Goal: Use online tool/utility: Utilize a website feature to perform a specific function

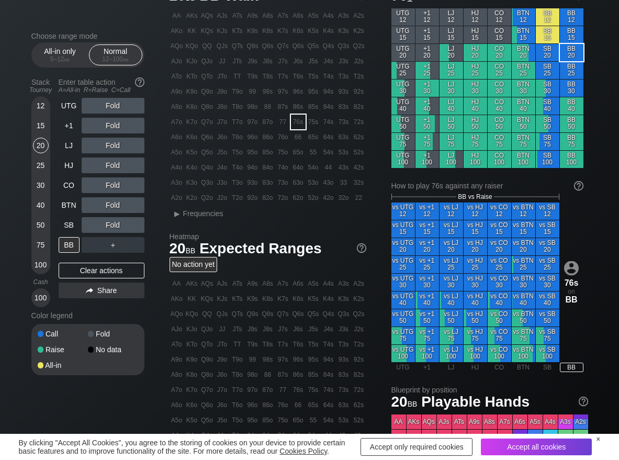
scroll to position [52, 0]
click at [188, 216] on span "Frequencies" at bounding box center [203, 213] width 40 height 8
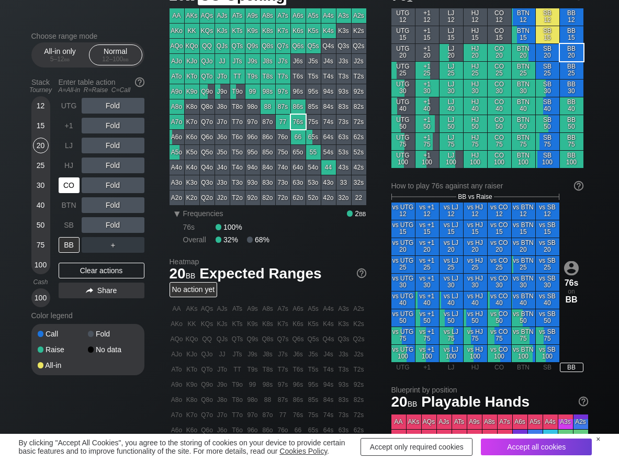
click at [73, 182] on div "CO" at bounding box center [69, 185] width 21 height 16
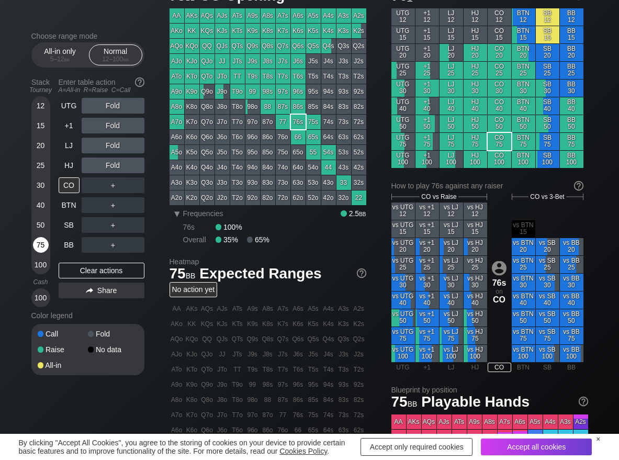
click at [39, 247] on div "75" at bounding box center [41, 245] width 16 height 16
click at [106, 185] on div "R ✕" at bounding box center [112, 185] width 20 height 16
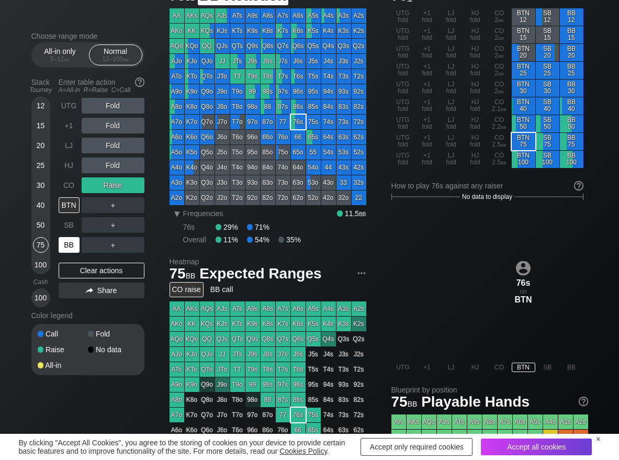
click at [72, 244] on div "BB" at bounding box center [69, 245] width 21 height 16
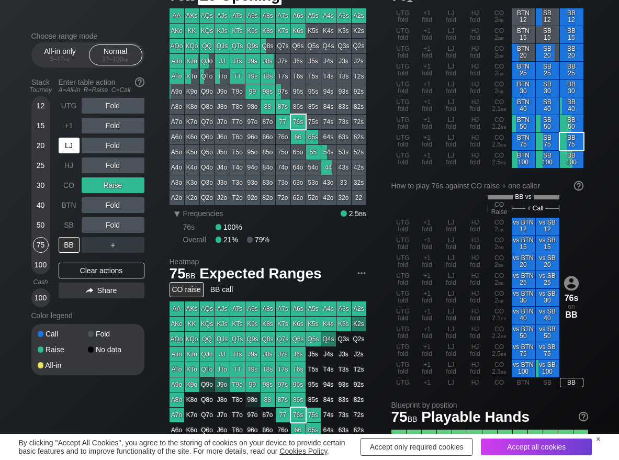
click at [71, 151] on div "LJ" at bounding box center [69, 146] width 21 height 16
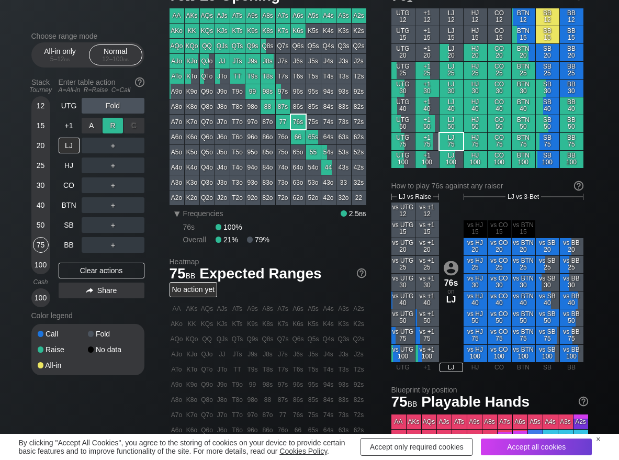
click at [104, 124] on div "R ✕" at bounding box center [112, 126] width 20 height 16
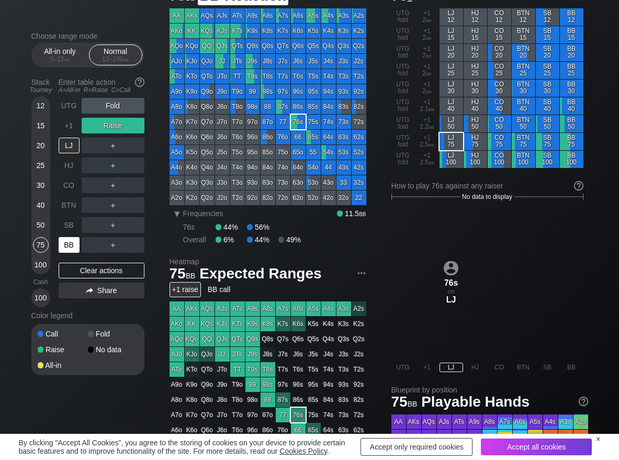
click at [62, 249] on div "BB" at bounding box center [69, 245] width 21 height 16
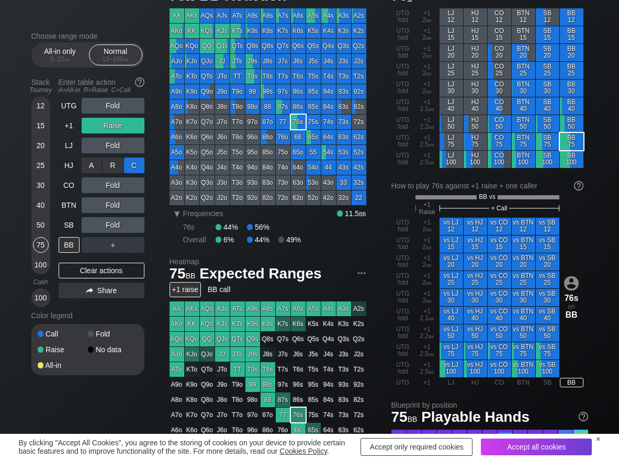
click at [136, 166] on div "C ✕" at bounding box center [134, 165] width 20 height 16
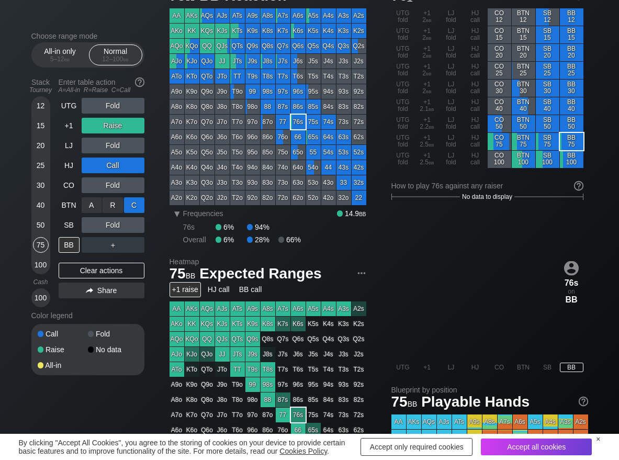
click at [131, 211] on div "C ✕" at bounding box center [134, 205] width 20 height 16
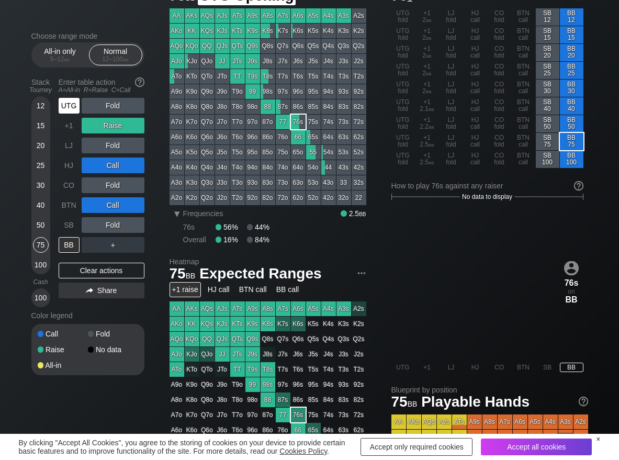
click at [71, 106] on div "UTG" at bounding box center [69, 106] width 21 height 16
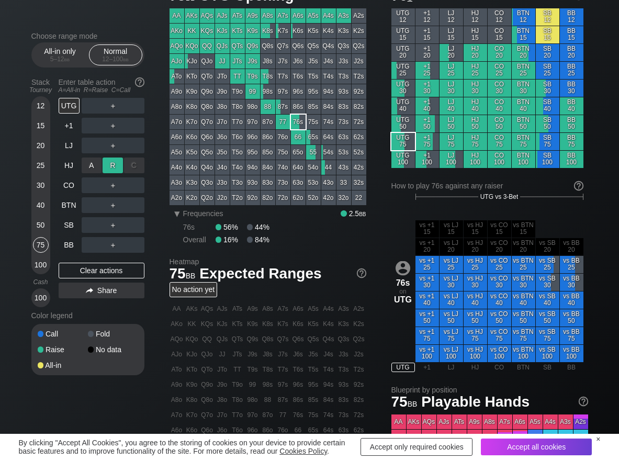
click at [109, 164] on div "R ✕" at bounding box center [112, 165] width 20 height 16
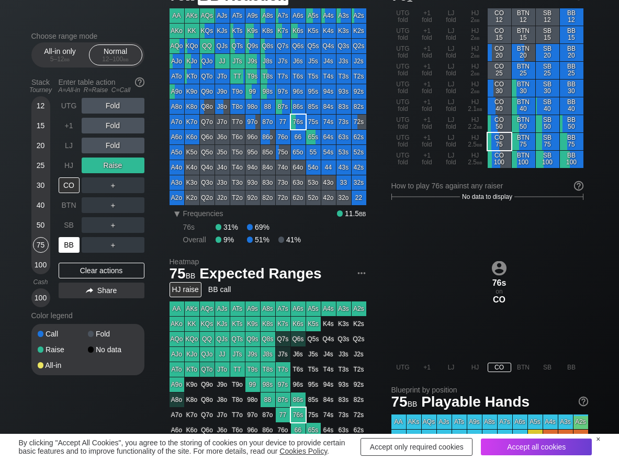
click at [74, 241] on div "BB" at bounding box center [69, 245] width 21 height 16
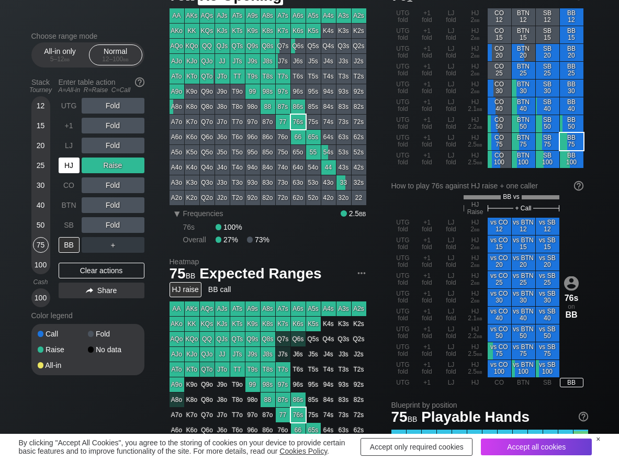
click at [63, 165] on div "HJ" at bounding box center [69, 165] width 21 height 16
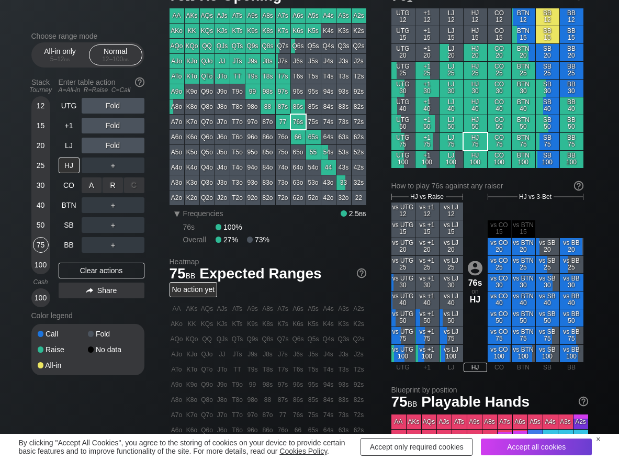
drag, startPoint x: 110, startPoint y: 184, endPoint x: 104, endPoint y: 203, distance: 20.5
click at [110, 185] on div "R ✕" at bounding box center [112, 185] width 20 height 16
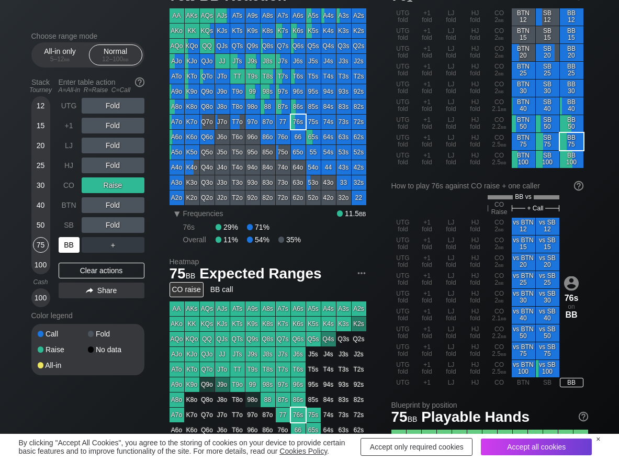
click at [72, 245] on div "BB" at bounding box center [69, 245] width 21 height 16
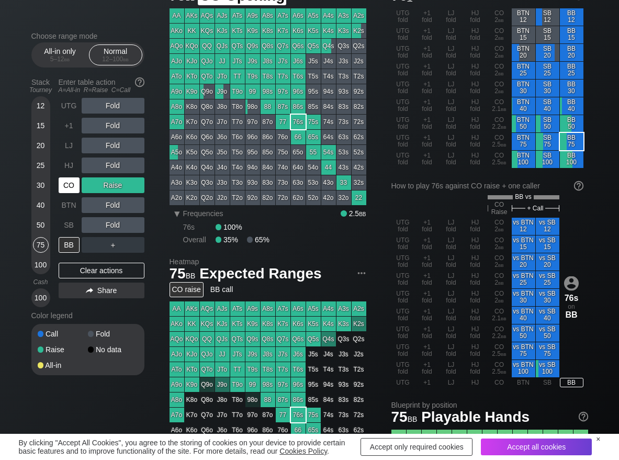
click at [62, 189] on div "CO" at bounding box center [69, 185] width 21 height 16
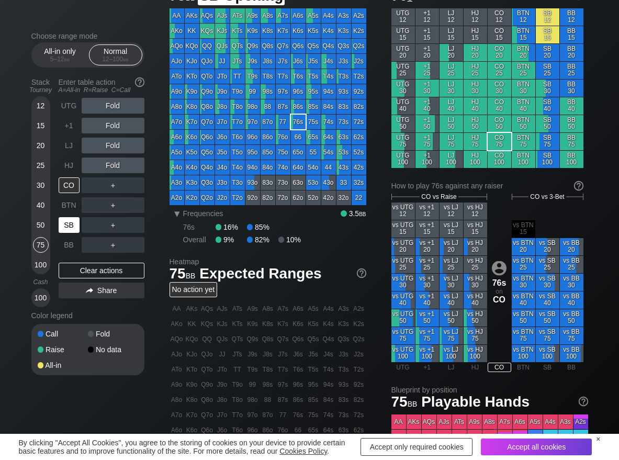
click at [66, 222] on div "SB" at bounding box center [69, 225] width 21 height 16
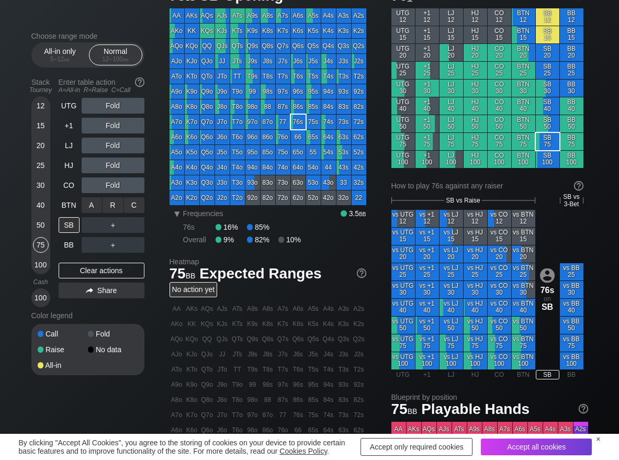
click at [111, 211] on div "R ✕" at bounding box center [112, 205] width 20 height 16
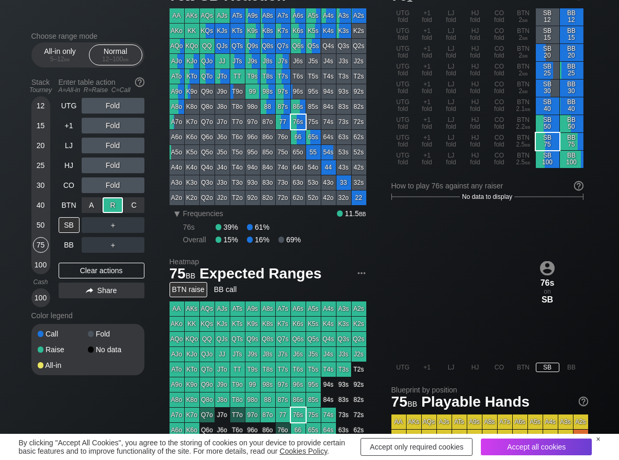
click at [111, 211] on div "R ✕" at bounding box center [112, 205] width 20 height 16
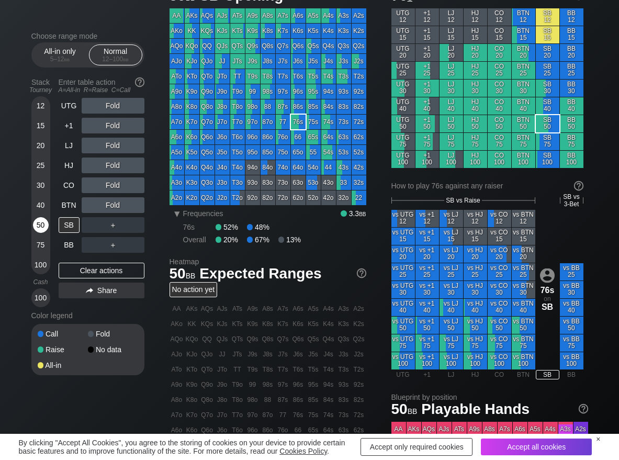
click at [41, 220] on div "50" at bounding box center [41, 225] width 16 height 16
click at [107, 228] on div "R ✕" at bounding box center [112, 225] width 20 height 16
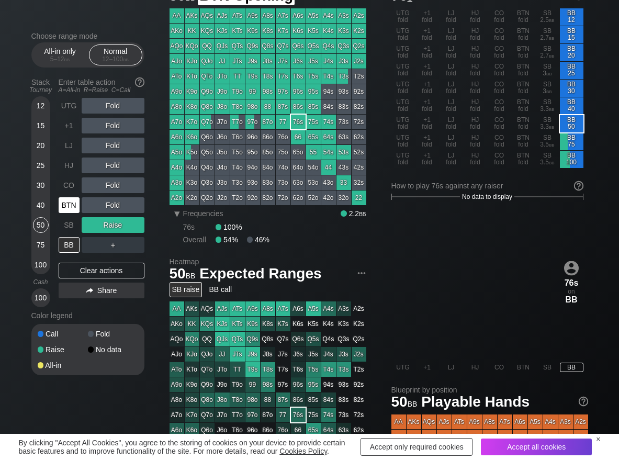
click at [62, 204] on div "BTN" at bounding box center [69, 205] width 21 height 16
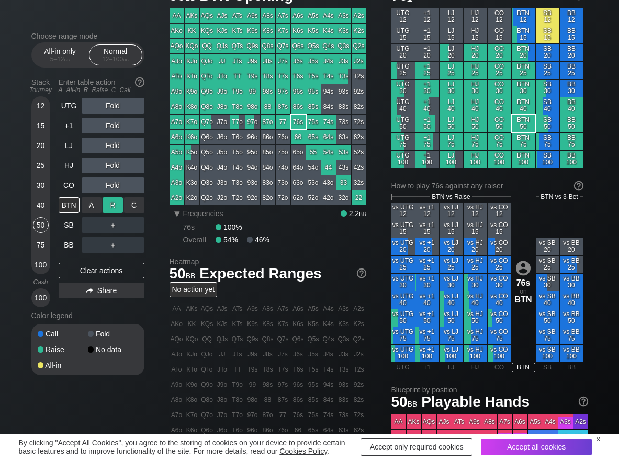
click at [113, 203] on div "R ✕" at bounding box center [112, 205] width 20 height 16
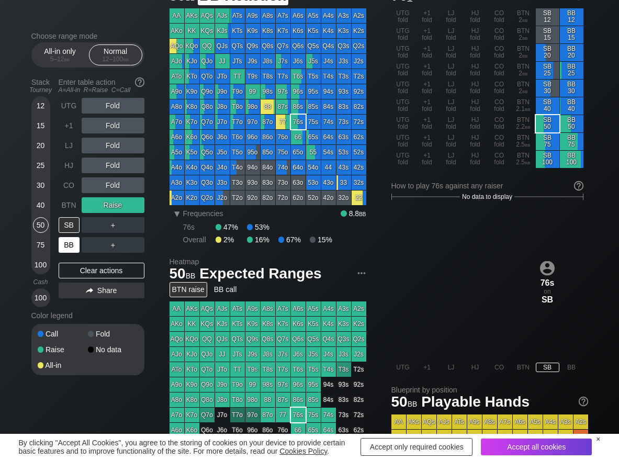
click at [66, 250] on div "BB" at bounding box center [69, 245] width 21 height 16
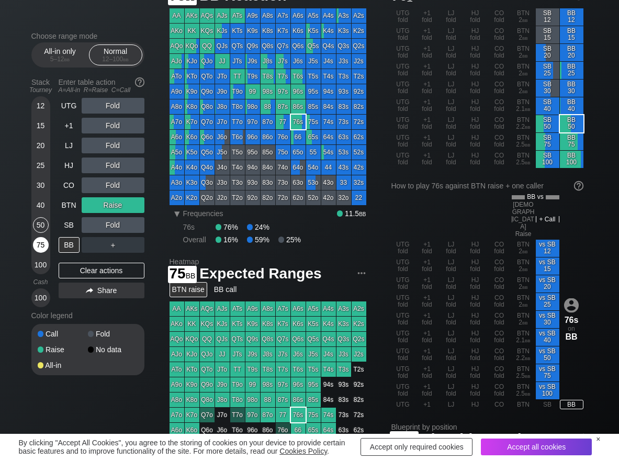
click at [43, 241] on div "75" at bounding box center [41, 245] width 16 height 16
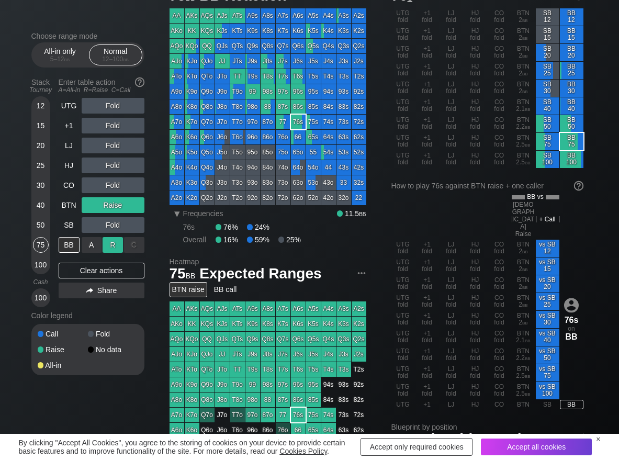
click at [118, 245] on div "R ✕" at bounding box center [112, 245] width 20 height 16
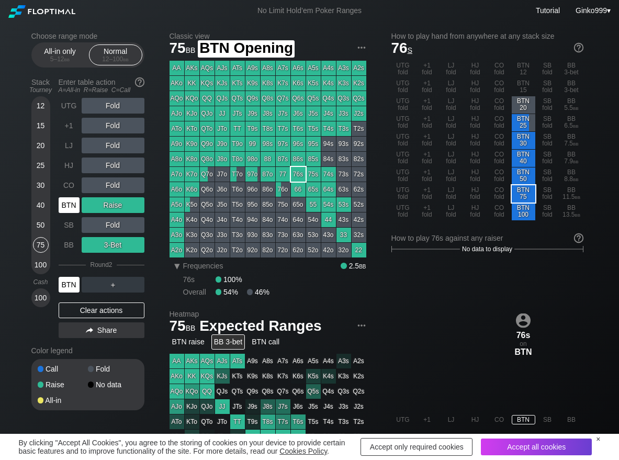
click at [76, 203] on div "BTN" at bounding box center [69, 205] width 21 height 16
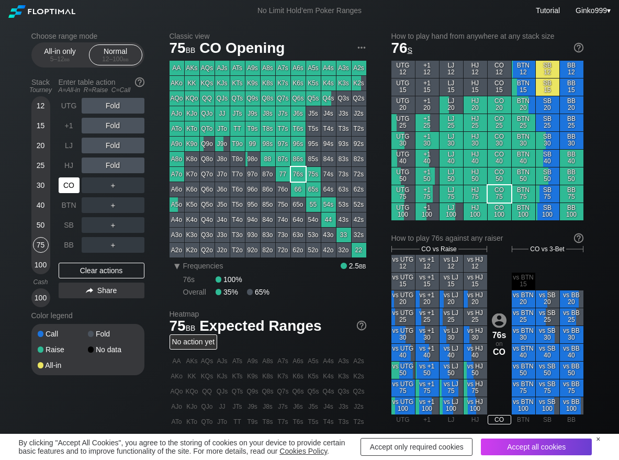
click at [67, 189] on div "CO" at bounding box center [69, 185] width 21 height 16
click at [108, 131] on div "R ✕" at bounding box center [112, 126] width 20 height 16
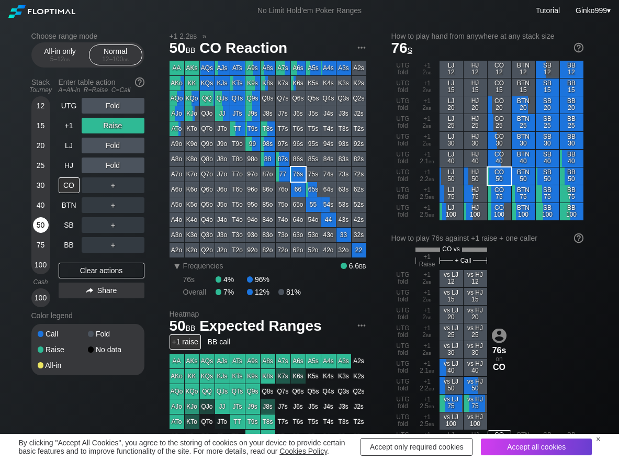
click at [40, 229] on div "50" at bounding box center [41, 225] width 16 height 16
click at [110, 164] on div "R ✕" at bounding box center [112, 165] width 20 height 16
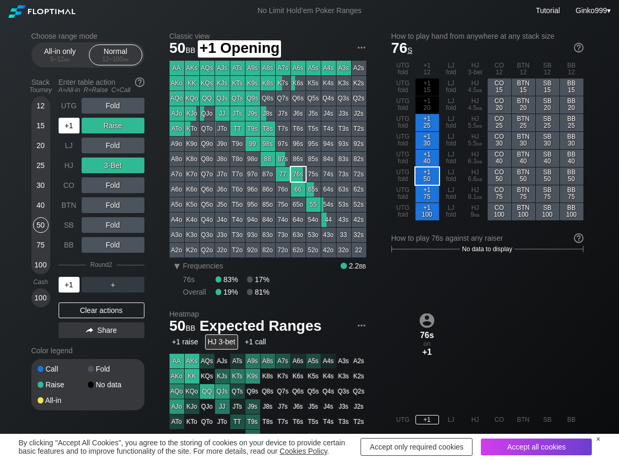
click at [70, 128] on div "+1" at bounding box center [69, 126] width 21 height 16
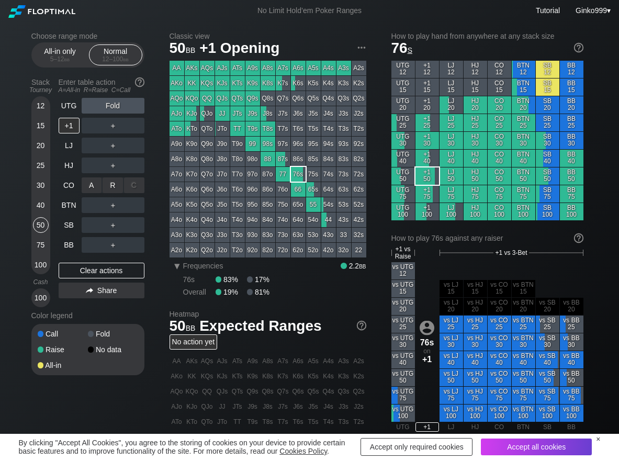
drag, startPoint x: 98, startPoint y: 180, endPoint x: 96, endPoint y: 213, distance: 33.0
click at [108, 188] on div "R ✕" at bounding box center [112, 185] width 20 height 16
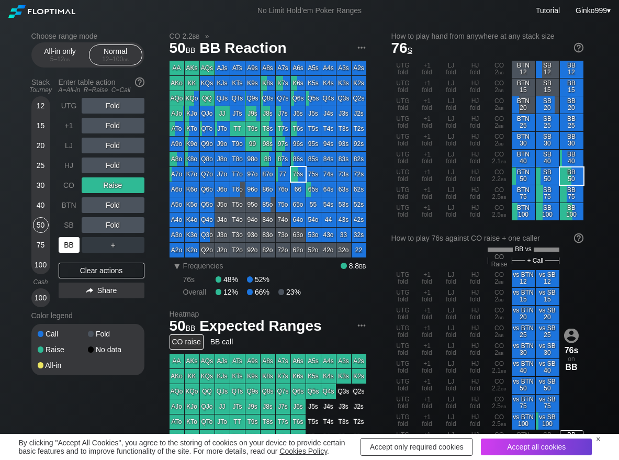
click at [70, 248] on div "BB" at bounding box center [69, 245] width 21 height 16
click at [64, 274] on div "Clear actions" at bounding box center [102, 270] width 86 height 16
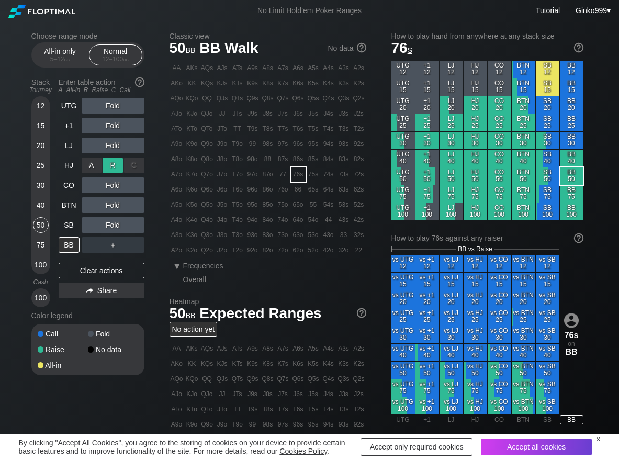
click at [122, 170] on div "R ✕" at bounding box center [112, 165] width 20 height 16
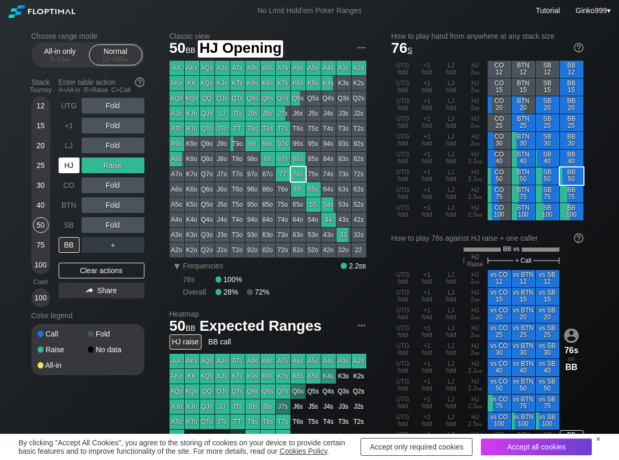
click at [64, 160] on div "HJ" at bounding box center [69, 165] width 21 height 16
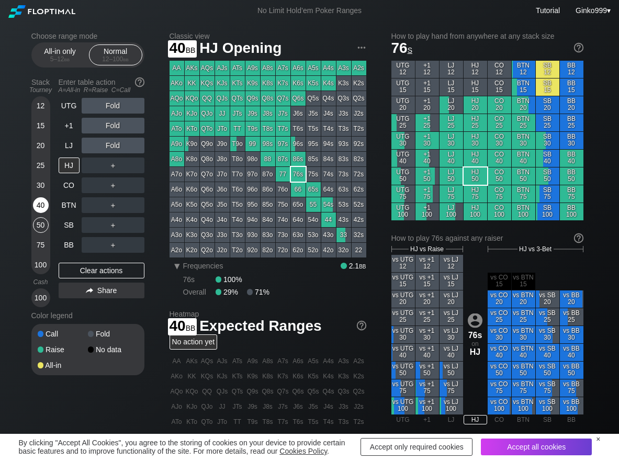
click at [33, 198] on div "40" at bounding box center [41, 207] width 16 height 20
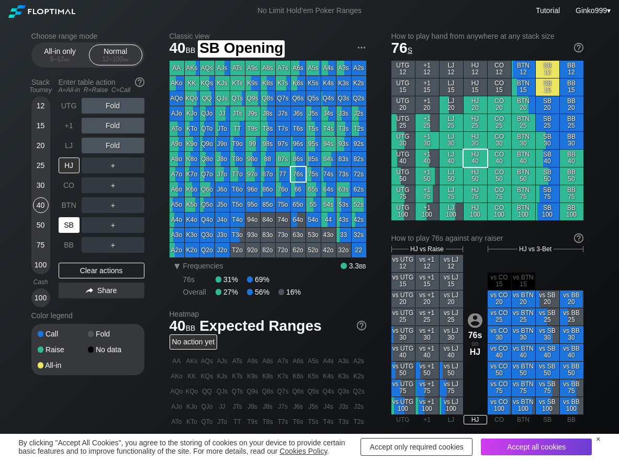
click at [68, 228] on div "SB" at bounding box center [69, 225] width 21 height 16
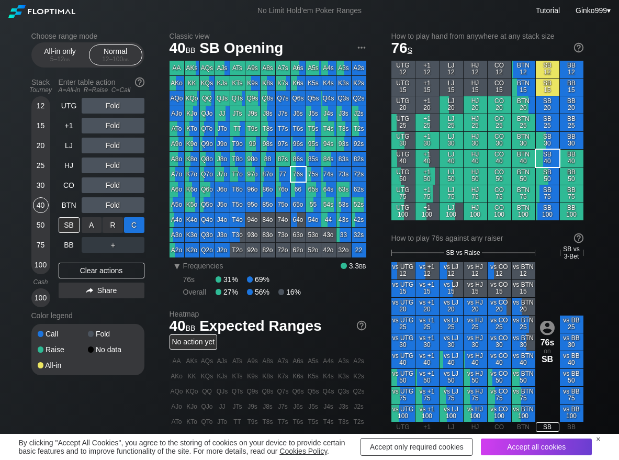
click at [134, 231] on div "C ✕" at bounding box center [134, 225] width 20 height 16
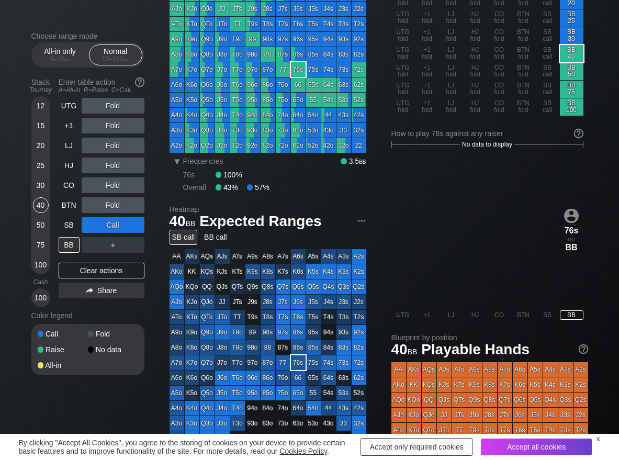
scroll to position [52, 0]
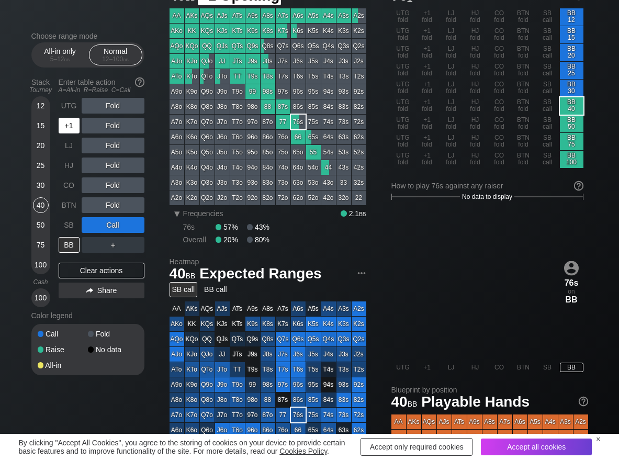
drag, startPoint x: 70, startPoint y: 127, endPoint x: 101, endPoint y: 127, distance: 30.8
click at [74, 127] on div "+1" at bounding box center [69, 126] width 21 height 16
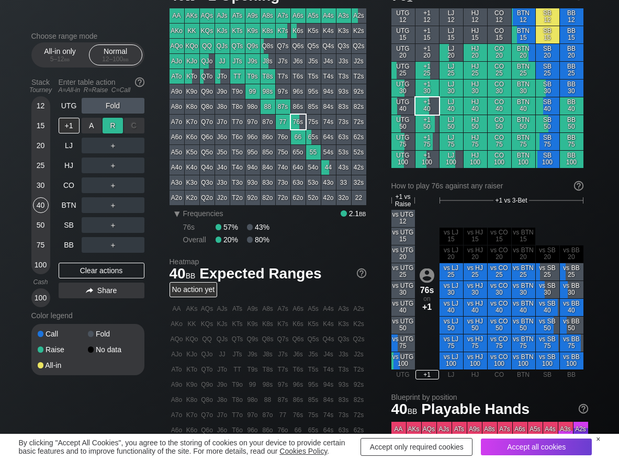
click at [108, 127] on div "R ✕" at bounding box center [112, 126] width 20 height 16
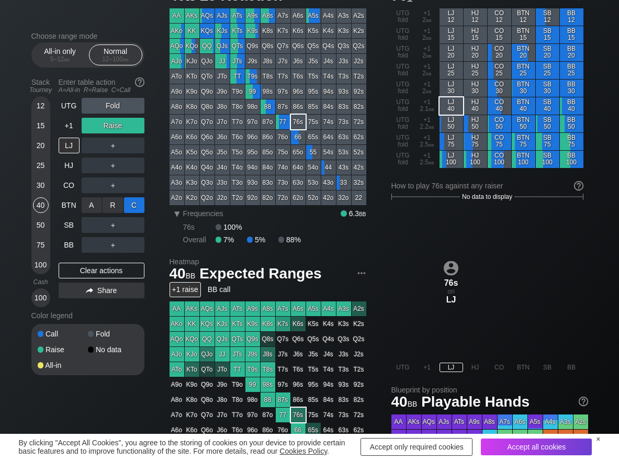
click at [132, 209] on div "C ✕" at bounding box center [134, 205] width 20 height 16
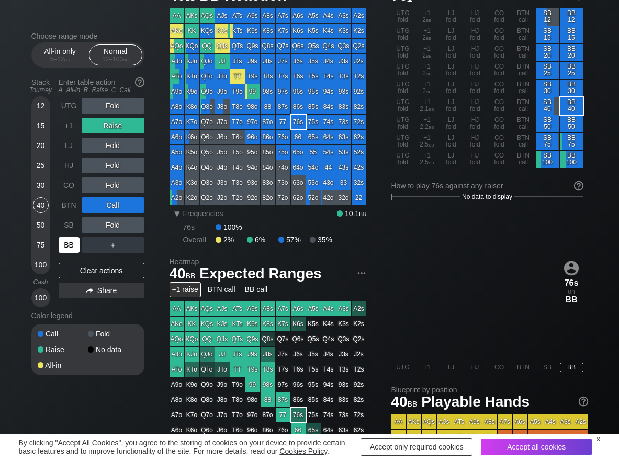
click at [61, 247] on div "BB" at bounding box center [69, 245] width 21 height 16
click at [91, 274] on div "Clear actions" at bounding box center [102, 270] width 86 height 16
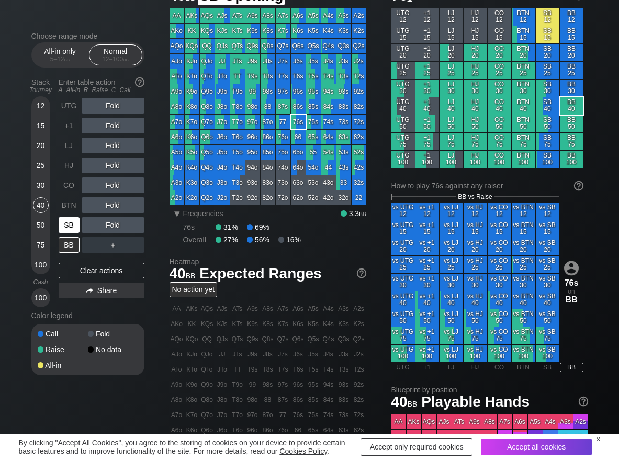
click at [73, 224] on div "SB" at bounding box center [69, 225] width 21 height 16
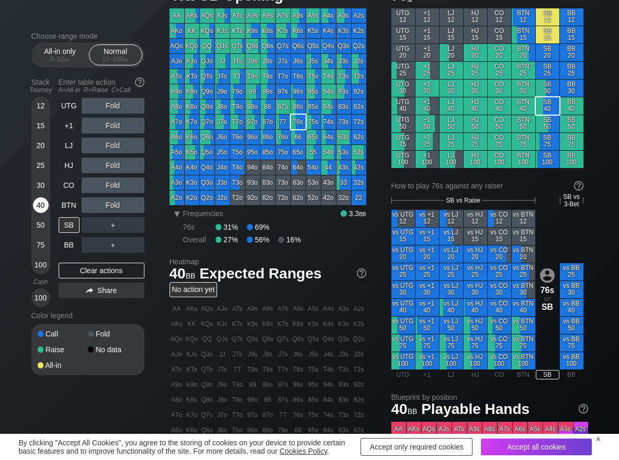
click at [39, 207] on div "40" at bounding box center [41, 205] width 16 height 16
click at [107, 223] on div "R ✕" at bounding box center [112, 225] width 20 height 16
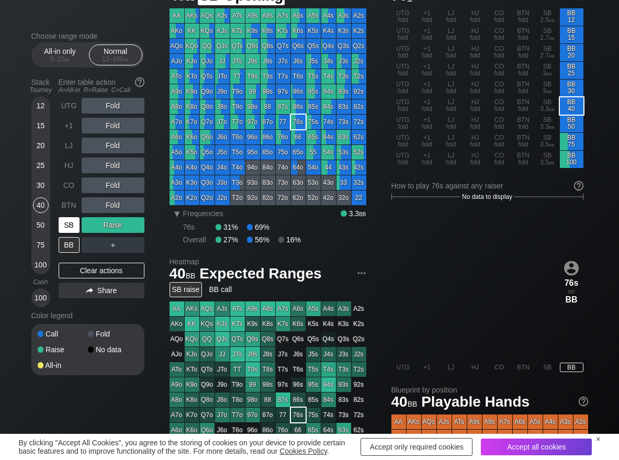
click at [65, 230] on div "SB" at bounding box center [69, 225] width 21 height 16
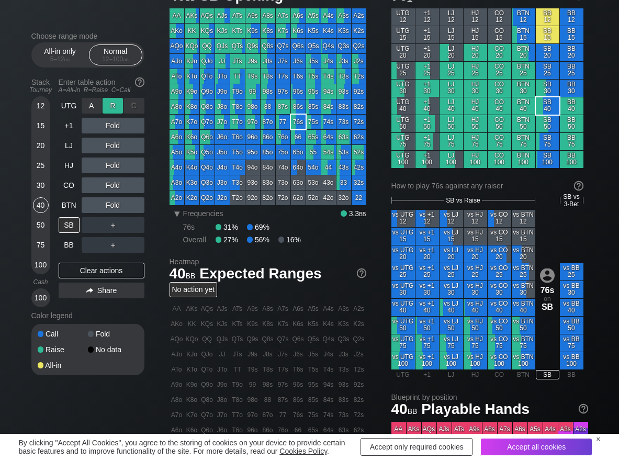
click at [112, 106] on div "R ✕" at bounding box center [112, 106] width 20 height 16
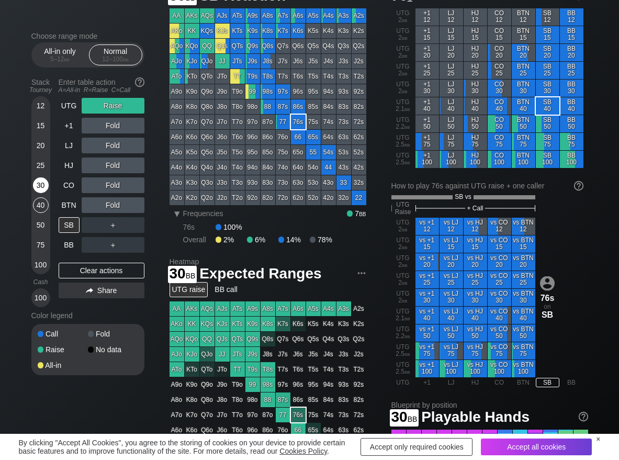
click at [37, 189] on div "30" at bounding box center [41, 185] width 16 height 16
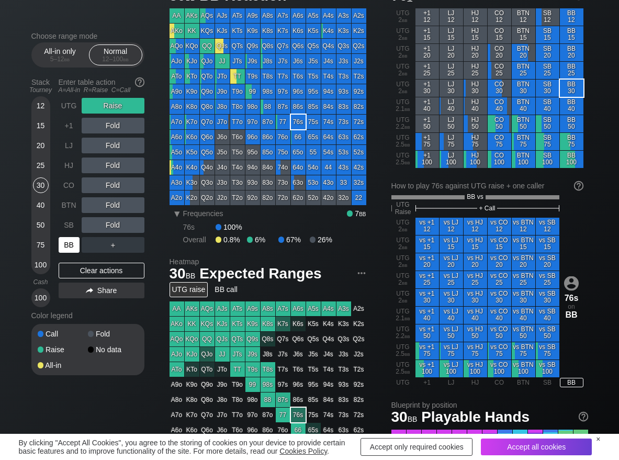
click at [62, 241] on div "BB" at bounding box center [69, 245] width 21 height 16
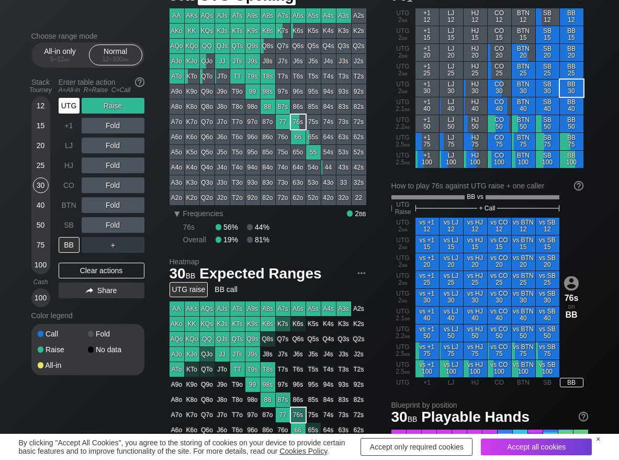
click at [66, 105] on div "UTG" at bounding box center [69, 106] width 21 height 16
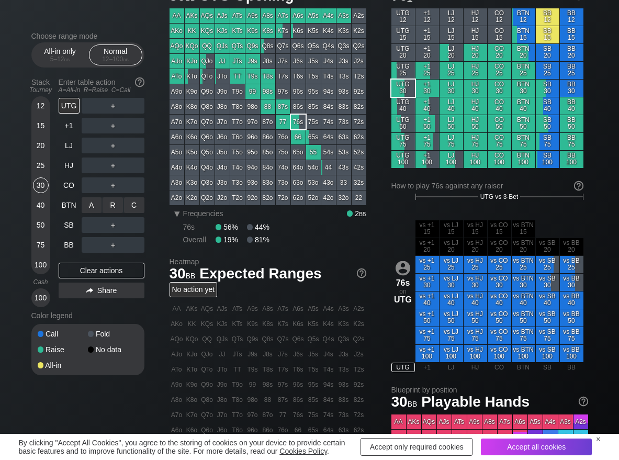
drag, startPoint x: 110, startPoint y: 197, endPoint x: 84, endPoint y: 226, distance: 39.6
click at [110, 202] on div "R ✕" at bounding box center [112, 205] width 20 height 16
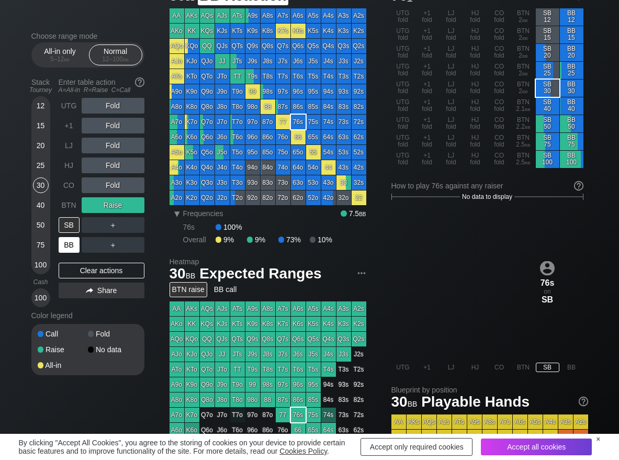
click at [67, 244] on div "BB" at bounding box center [69, 245] width 21 height 16
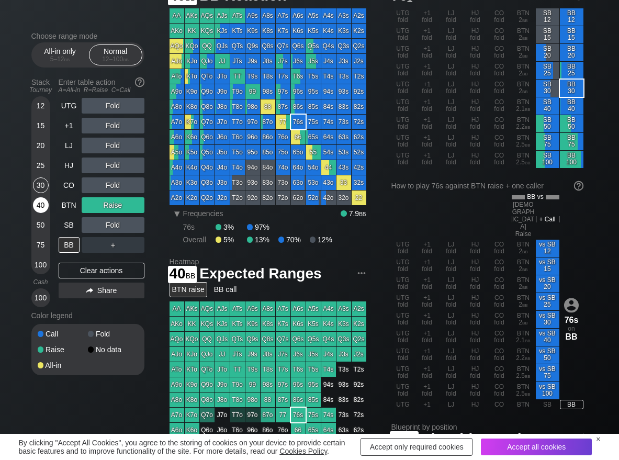
click at [42, 208] on div "40" at bounding box center [41, 205] width 16 height 16
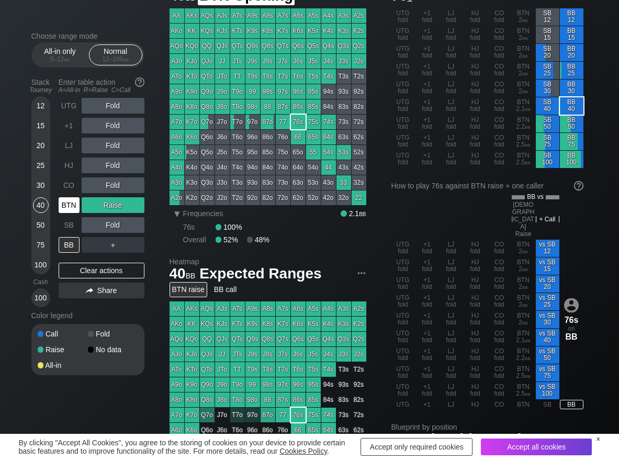
drag, startPoint x: 75, startPoint y: 201, endPoint x: 68, endPoint y: 206, distance: 7.8
click at [72, 203] on div "BTN" at bounding box center [69, 205] width 21 height 16
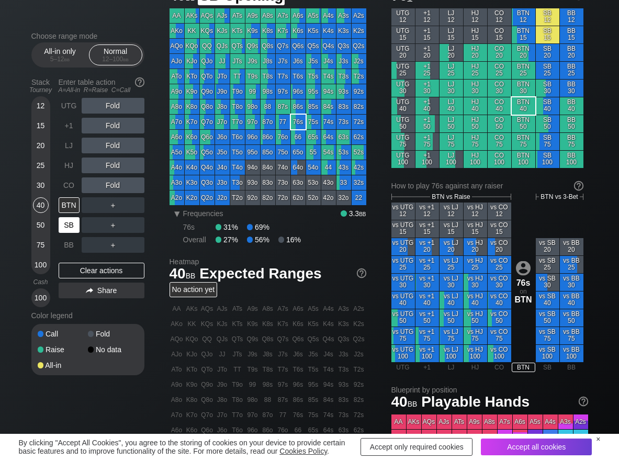
click at [67, 222] on div "SB" at bounding box center [69, 225] width 21 height 16
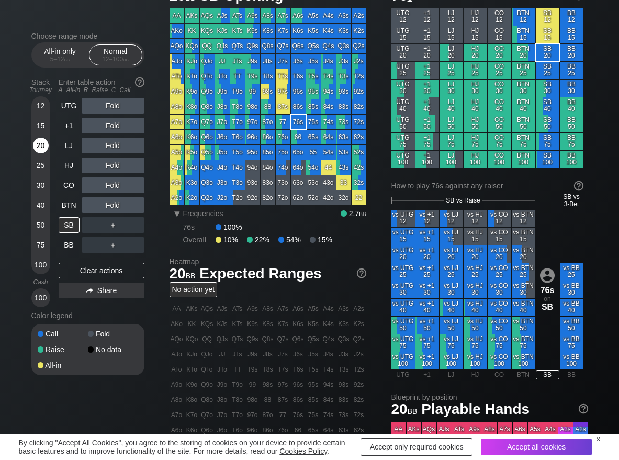
click at [44, 157] on div "20" at bounding box center [41, 148] width 16 height 20
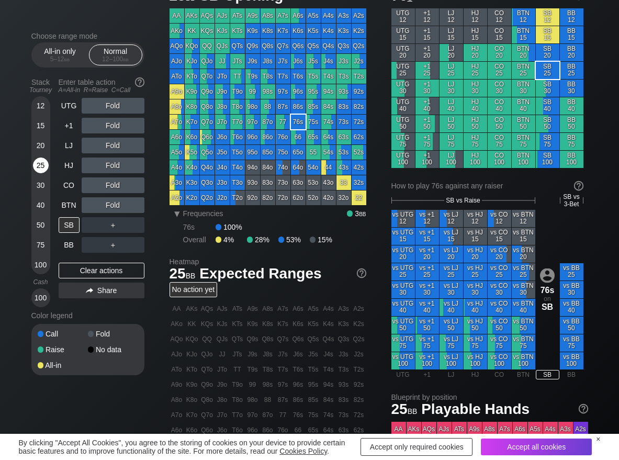
click at [37, 164] on div "25" at bounding box center [41, 165] width 16 height 16
click at [108, 230] on div "R ✕" at bounding box center [112, 225] width 20 height 16
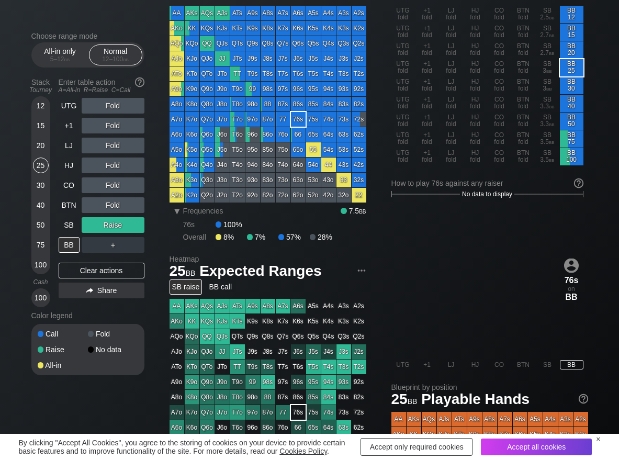
scroll to position [52, 0]
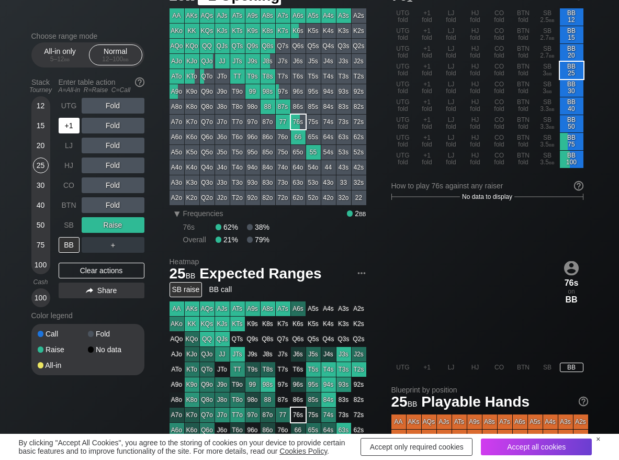
click at [67, 130] on div "+1" at bounding box center [69, 126] width 21 height 16
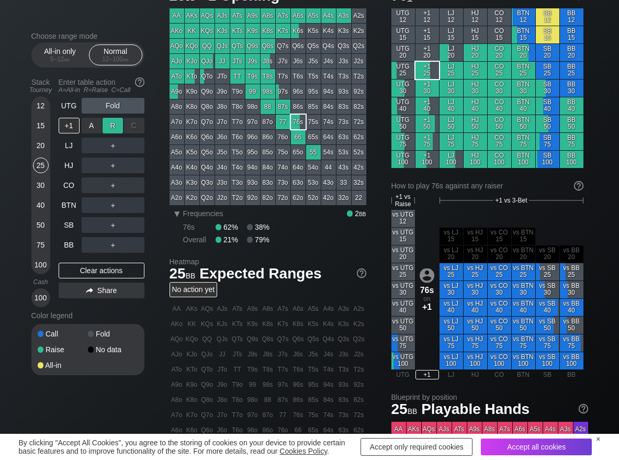
click at [108, 129] on div "R ✕" at bounding box center [112, 126] width 20 height 16
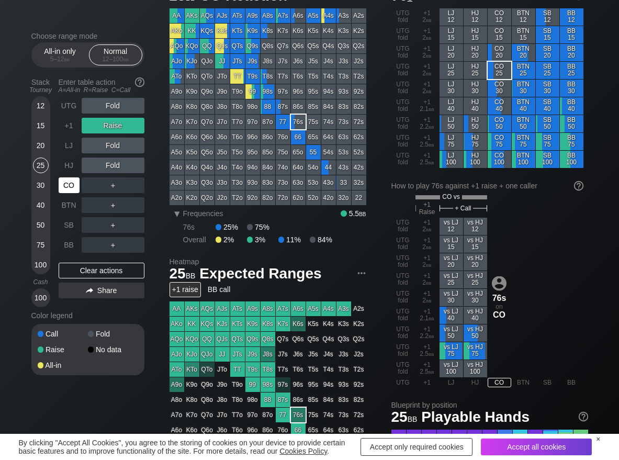
click at [69, 189] on div "CO" at bounding box center [69, 185] width 21 height 16
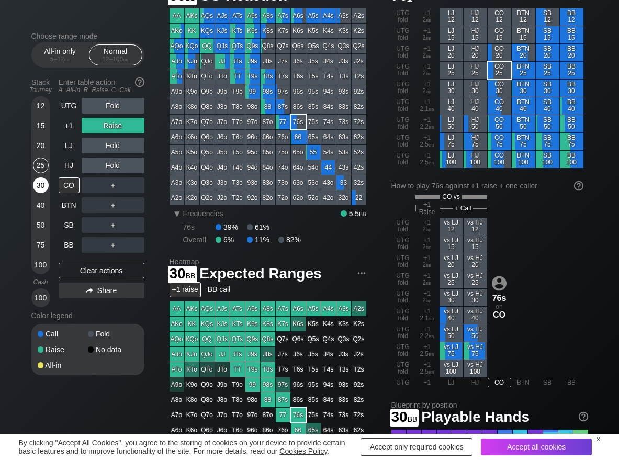
click at [39, 188] on div "30" at bounding box center [41, 185] width 16 height 16
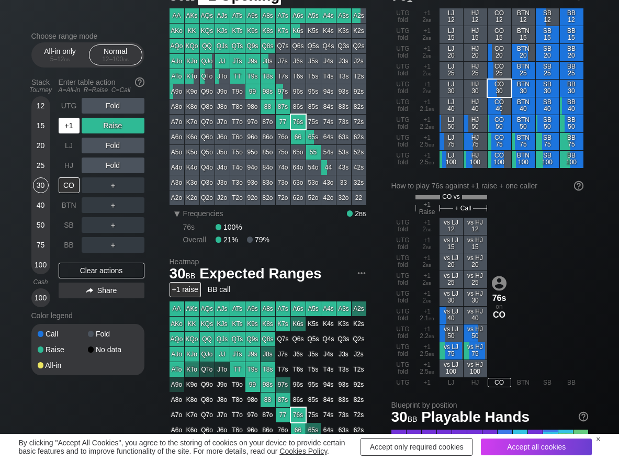
click at [75, 126] on div "+1" at bounding box center [69, 126] width 21 height 16
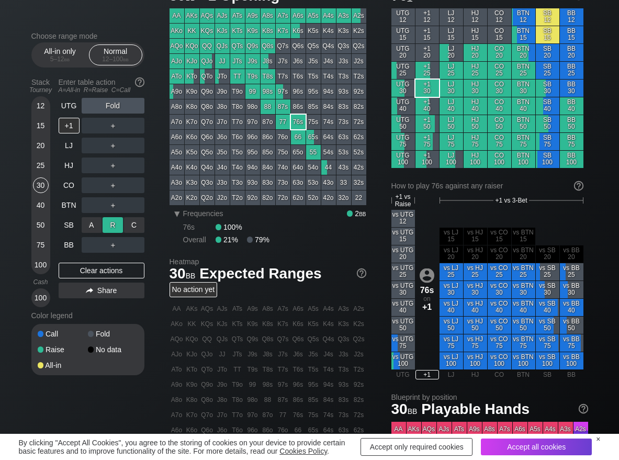
click at [108, 231] on div "R ✕" at bounding box center [112, 225] width 20 height 16
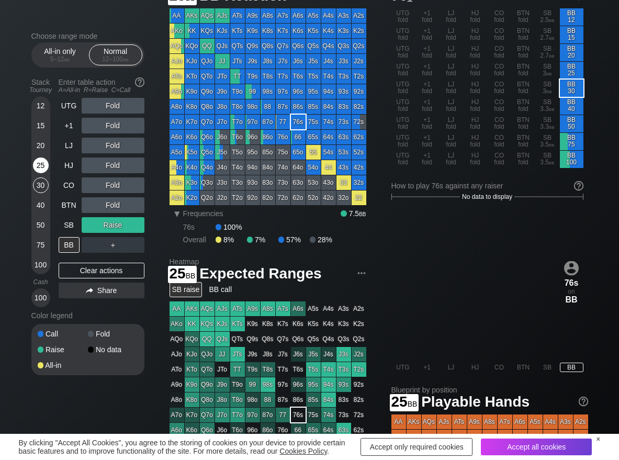
click at [41, 168] on div "25" at bounding box center [41, 165] width 16 height 16
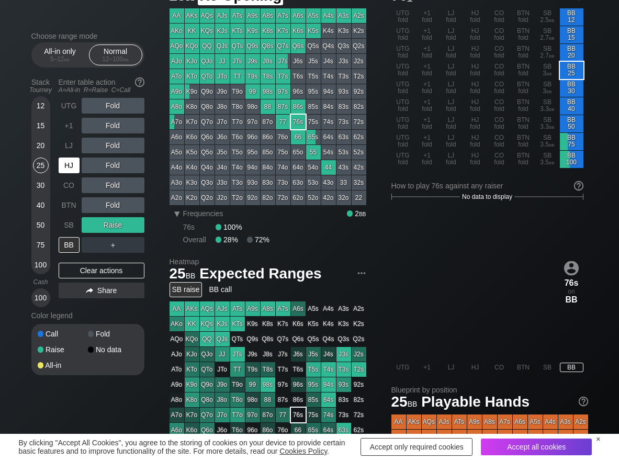
click at [77, 169] on div "HJ" at bounding box center [69, 165] width 21 height 16
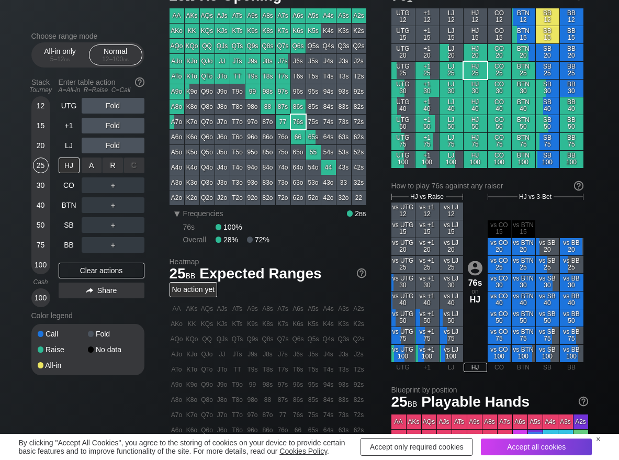
click at [108, 165] on div "R ✕" at bounding box center [112, 165] width 20 height 16
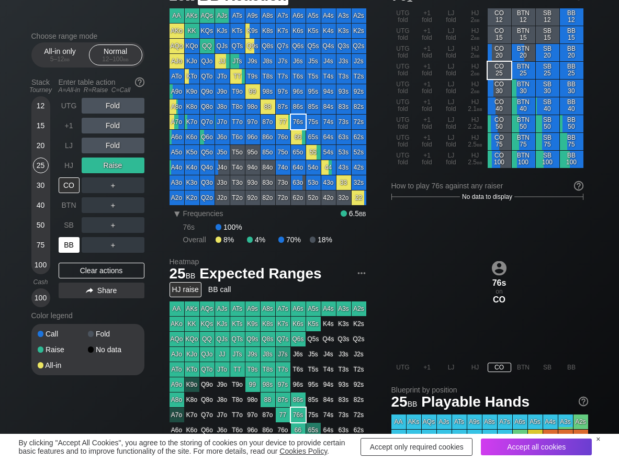
click at [72, 241] on div "BB" at bounding box center [69, 245] width 21 height 16
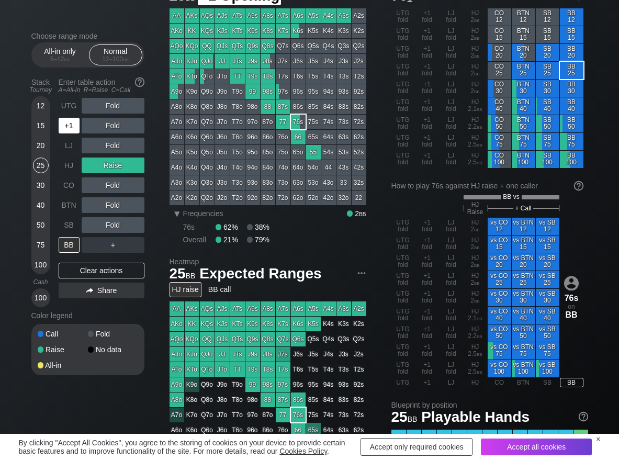
click at [68, 129] on div "+1" at bounding box center [69, 126] width 21 height 16
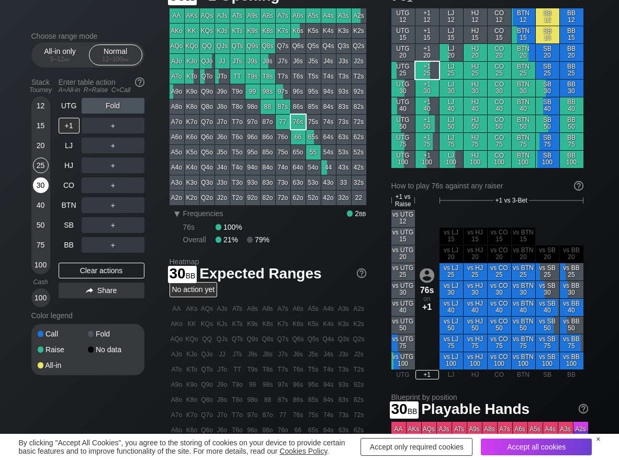
click at [41, 185] on div "30" at bounding box center [41, 185] width 16 height 16
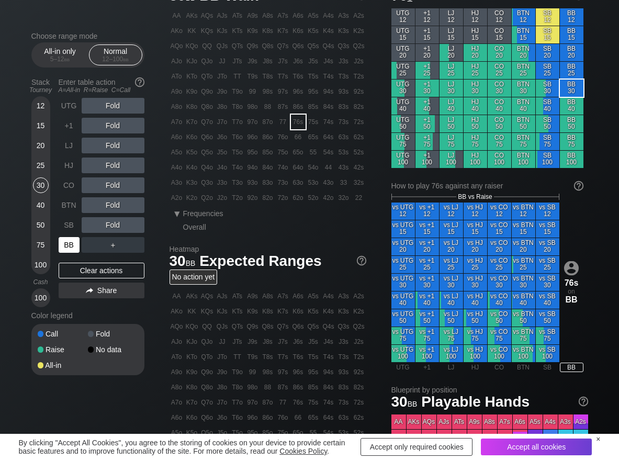
click at [68, 242] on div "BB" at bounding box center [69, 245] width 21 height 16
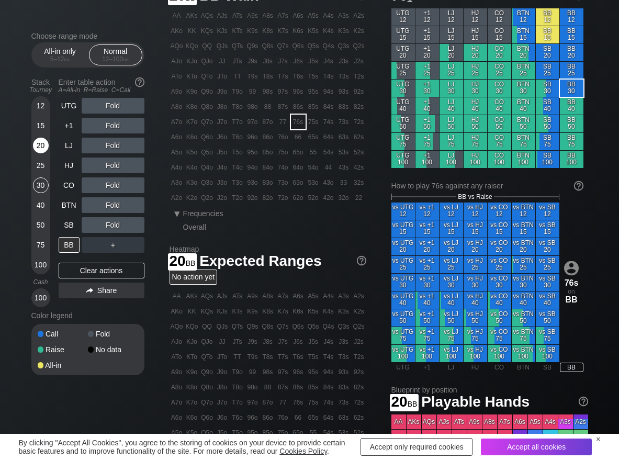
click at [39, 143] on div "20" at bounding box center [41, 146] width 16 height 16
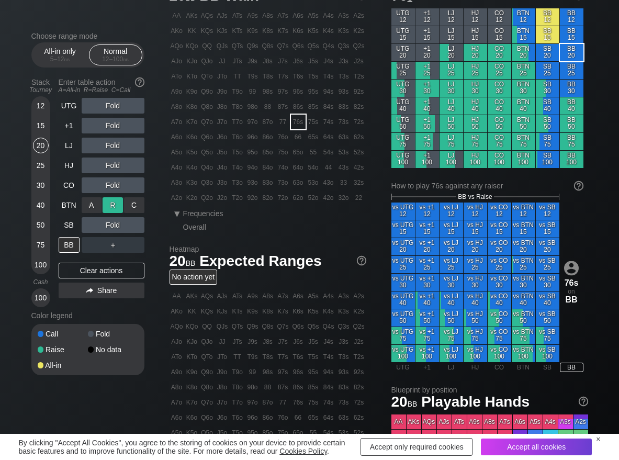
click at [106, 205] on div "R ✕" at bounding box center [112, 205] width 20 height 16
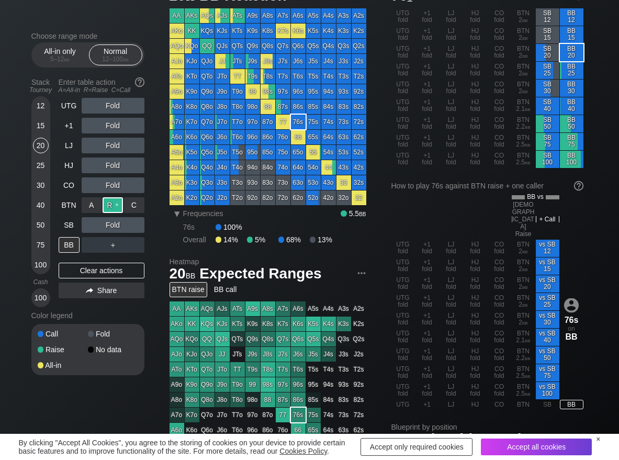
click at [106, 205] on div "R ✕" at bounding box center [112, 205] width 20 height 16
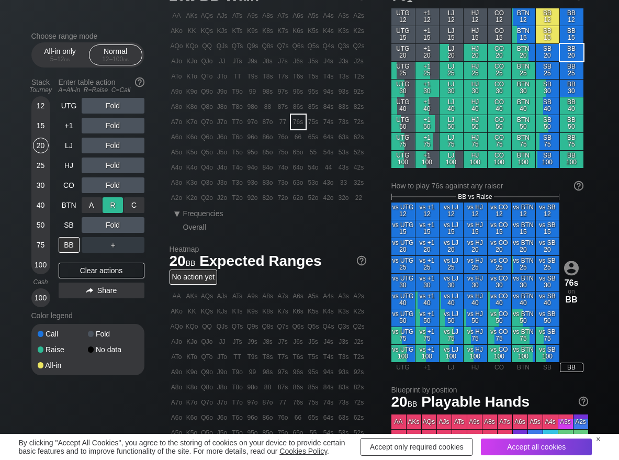
click at [106, 205] on div "R ✕" at bounding box center [112, 205] width 20 height 16
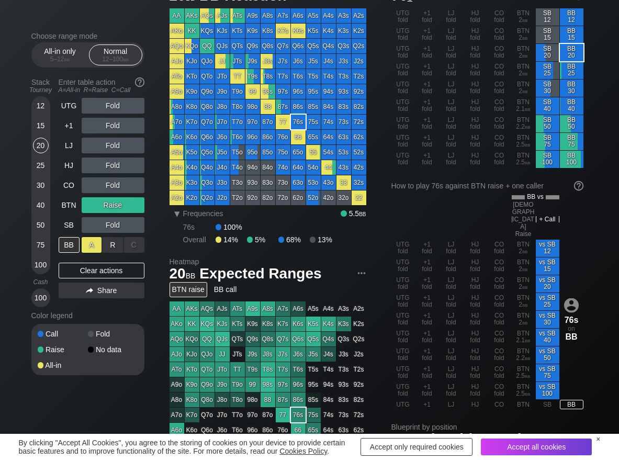
click at [93, 244] on div "A ✕" at bounding box center [92, 245] width 20 height 16
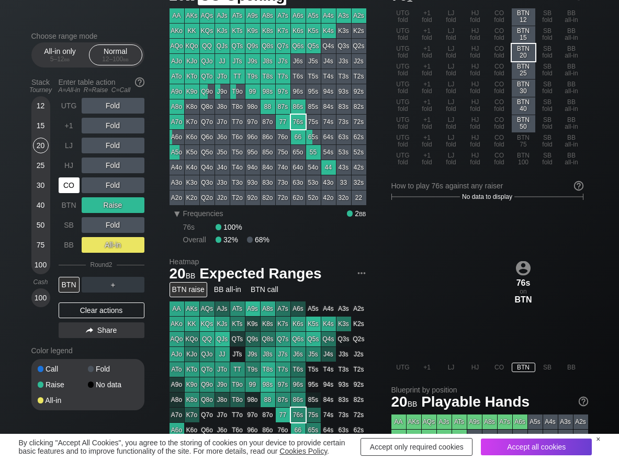
click at [75, 188] on div "CO" at bounding box center [69, 185] width 21 height 16
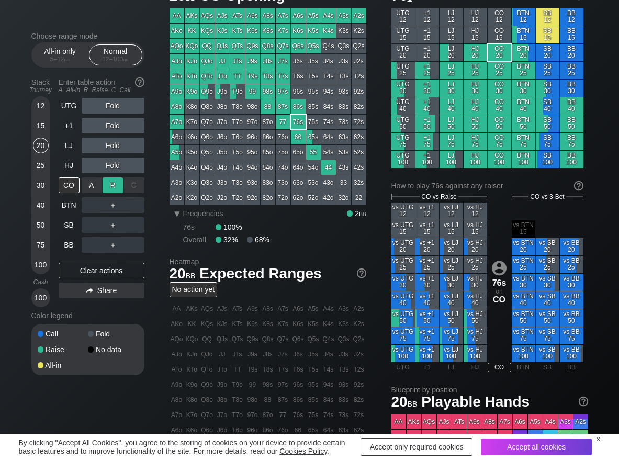
click at [110, 188] on div "R ✕" at bounding box center [112, 185] width 20 height 16
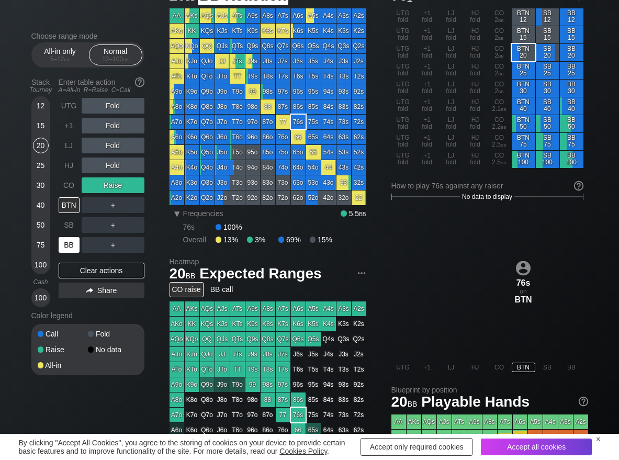
click at [66, 245] on div "BB" at bounding box center [69, 245] width 21 height 16
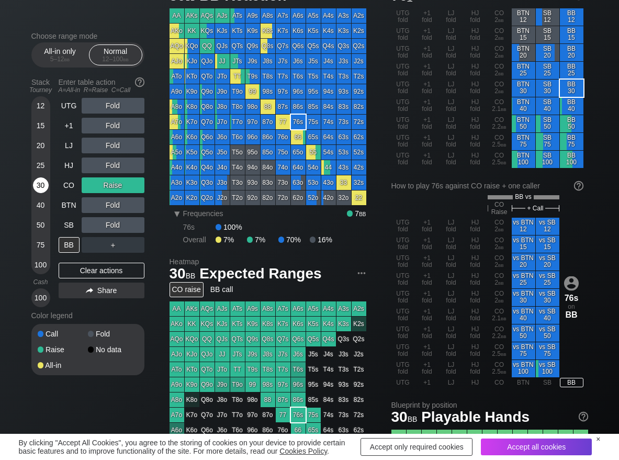
click at [40, 185] on div "30" at bounding box center [41, 185] width 16 height 16
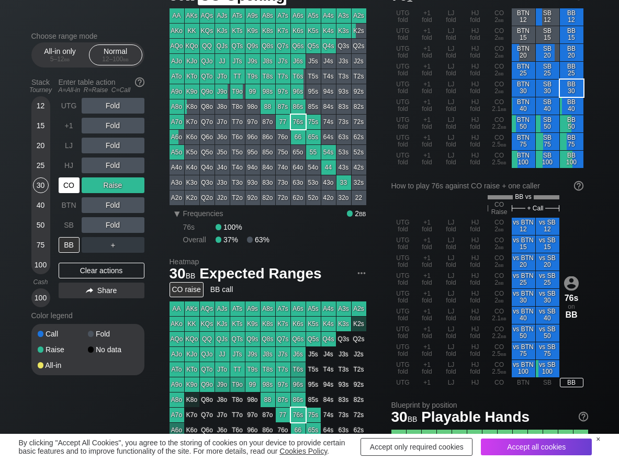
click at [71, 185] on div "CO" at bounding box center [69, 185] width 21 height 16
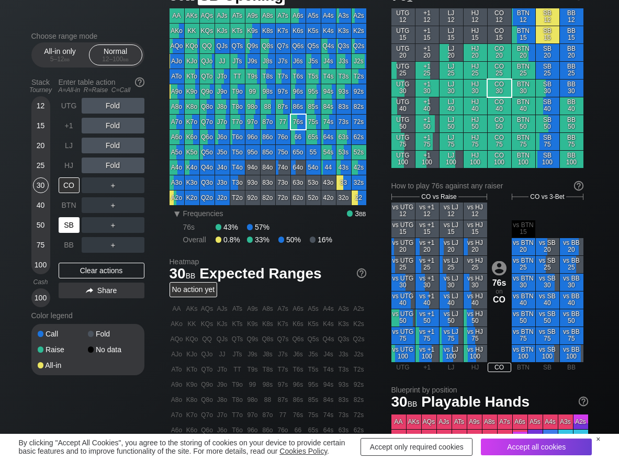
click at [64, 225] on div "SB" at bounding box center [69, 225] width 21 height 16
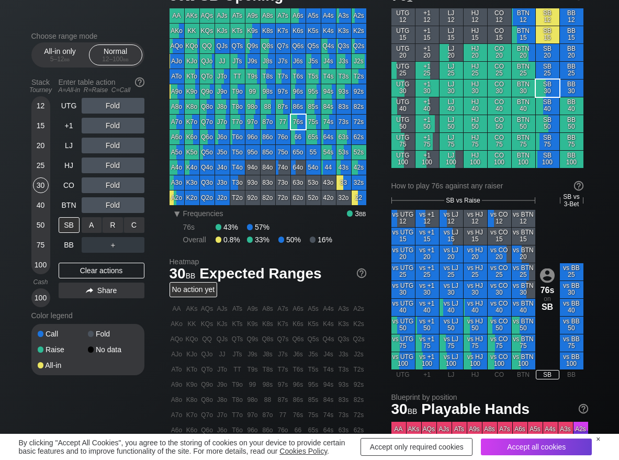
click at [141, 228] on div "C ✕" at bounding box center [134, 225] width 20 height 16
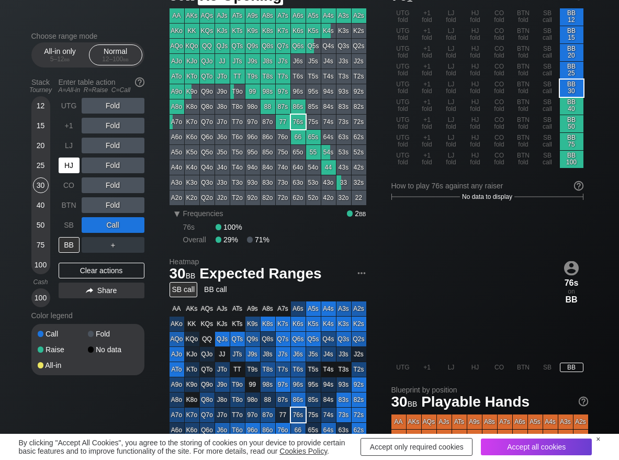
click at [72, 171] on div "HJ" at bounding box center [69, 165] width 21 height 16
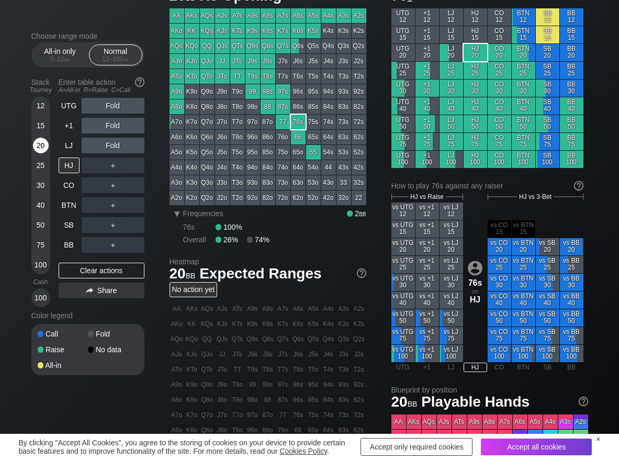
click at [39, 146] on div "20" at bounding box center [41, 146] width 16 height 16
click at [114, 167] on div "R ✕" at bounding box center [112, 165] width 20 height 16
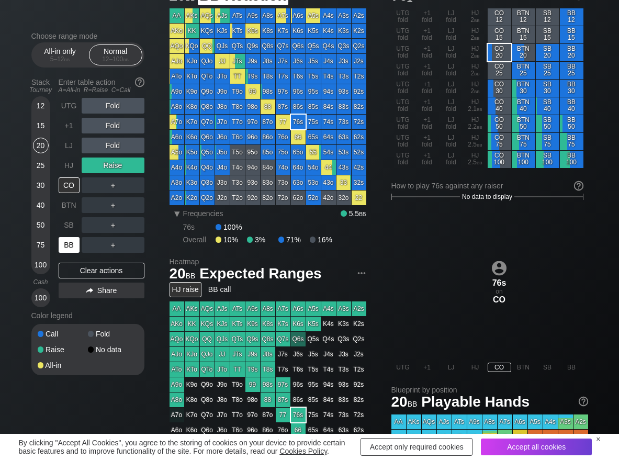
click at [63, 246] on div "BB" at bounding box center [69, 245] width 21 height 16
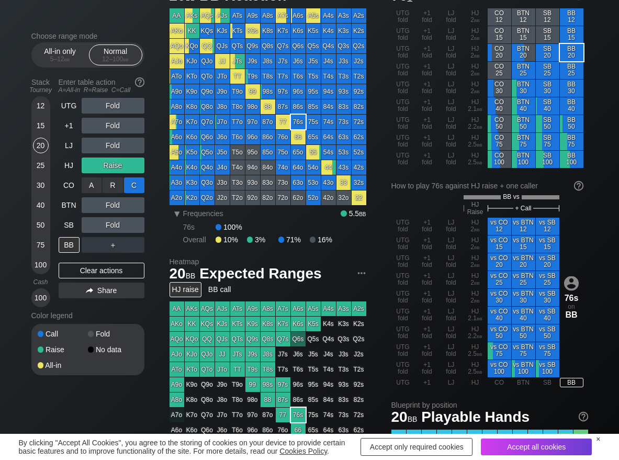
click at [133, 186] on div "C ✕" at bounding box center [134, 185] width 20 height 16
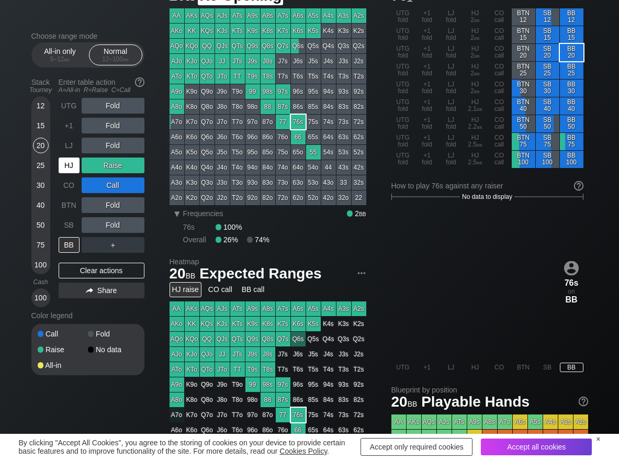
click at [70, 167] on div "HJ" at bounding box center [69, 165] width 21 height 16
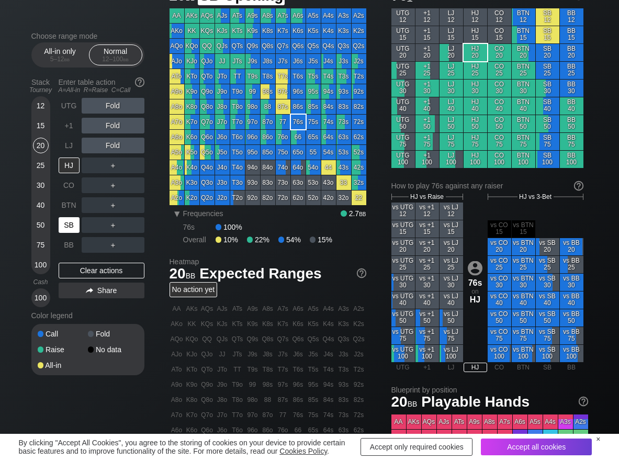
click at [64, 231] on div "SB" at bounding box center [69, 225] width 21 height 16
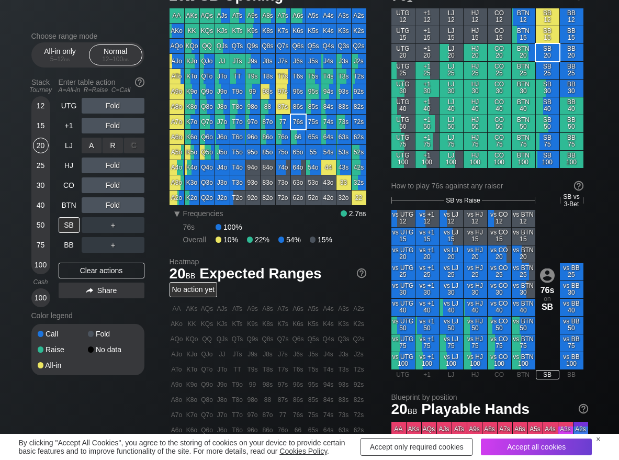
click at [107, 148] on div "R ✕" at bounding box center [112, 146] width 20 height 16
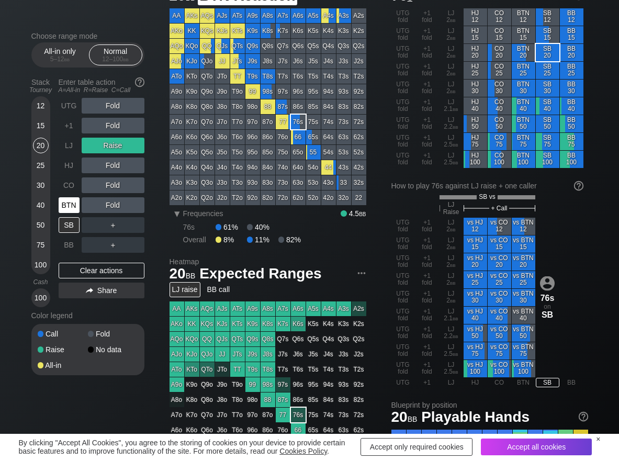
click at [68, 200] on div "BTN" at bounding box center [69, 205] width 21 height 16
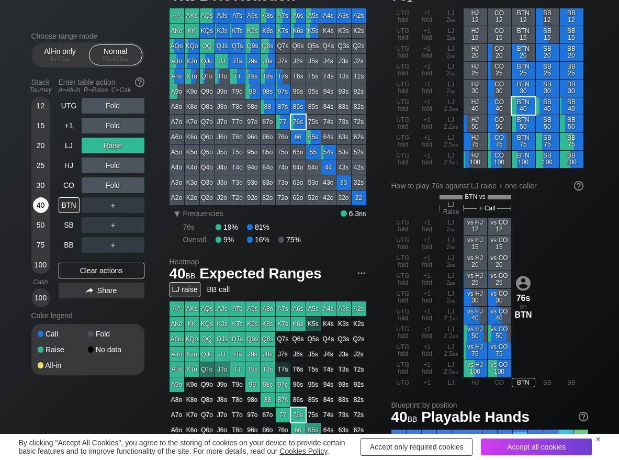
click at [42, 209] on div "40" at bounding box center [41, 205] width 16 height 16
click at [63, 269] on div "Clear actions" at bounding box center [102, 270] width 86 height 16
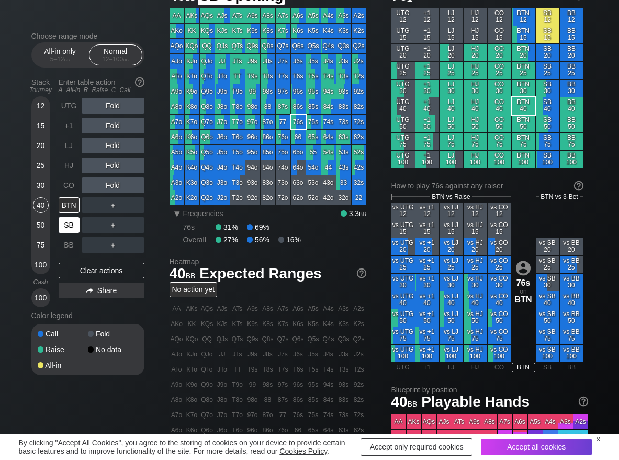
click at [71, 221] on div "SB" at bounding box center [69, 225] width 21 height 16
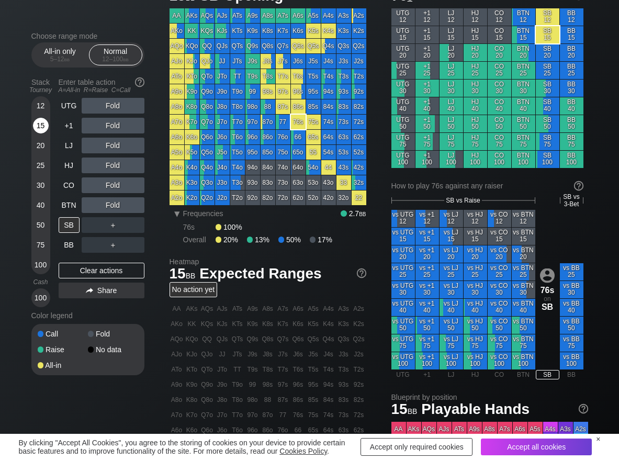
click at [38, 129] on div "15" at bounding box center [41, 126] width 16 height 16
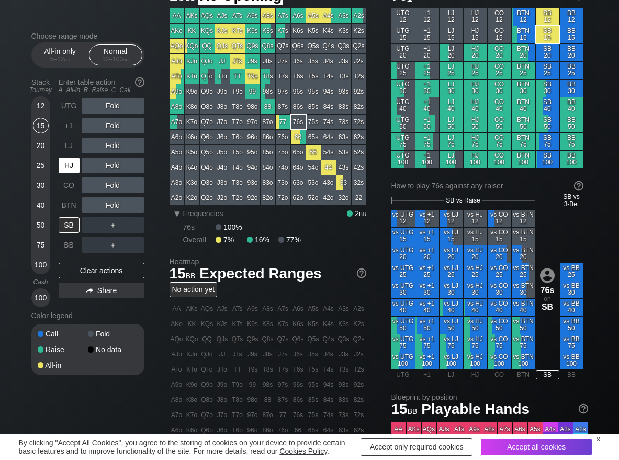
click at [68, 168] on div "HJ" at bounding box center [69, 165] width 21 height 16
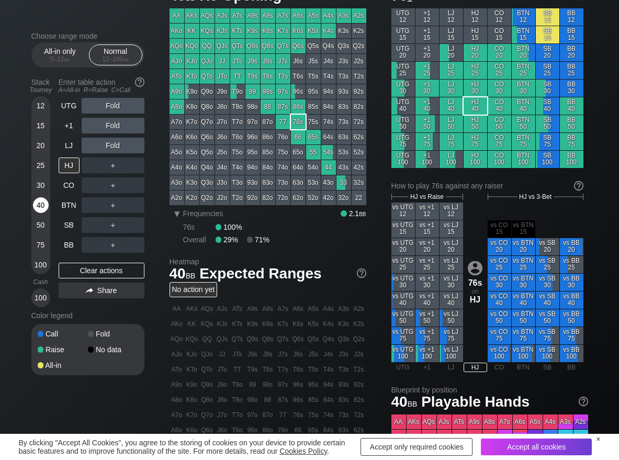
click at [38, 202] on div "40" at bounding box center [41, 205] width 16 height 16
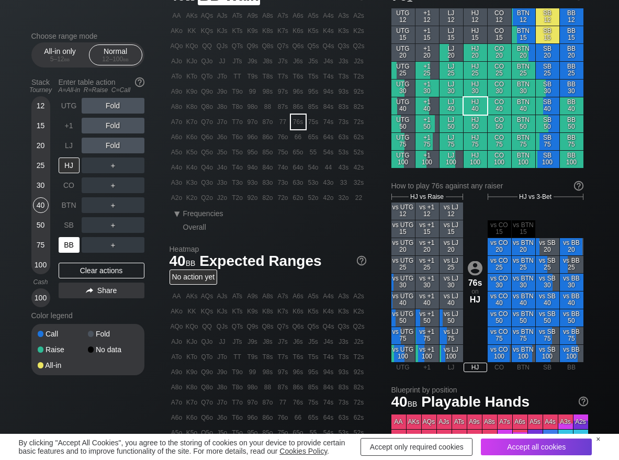
click at [73, 247] on div "BB" at bounding box center [69, 245] width 21 height 16
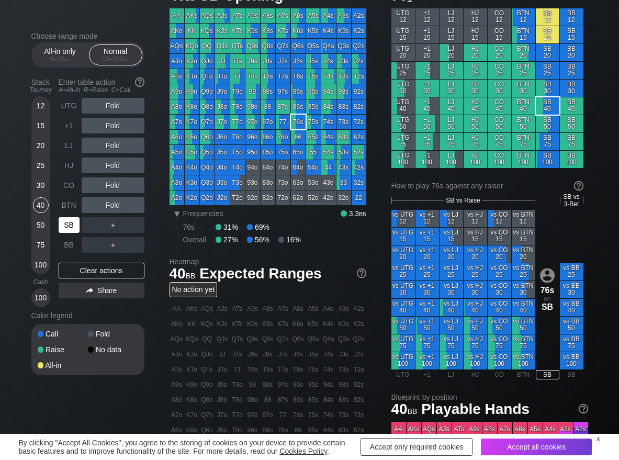
click at [63, 228] on div "SB" at bounding box center [69, 225] width 21 height 16
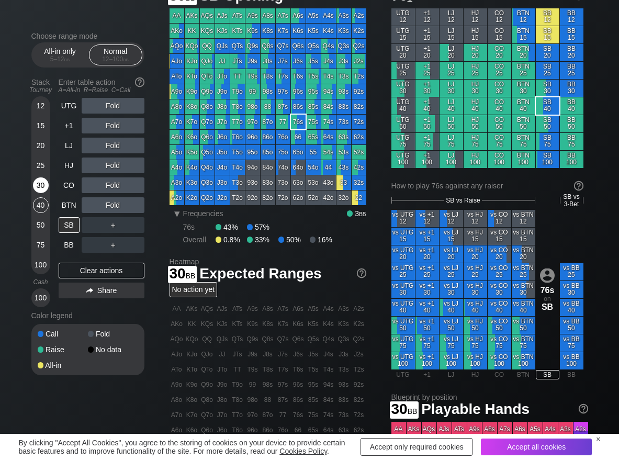
click at [37, 189] on div "30" at bounding box center [41, 185] width 16 height 16
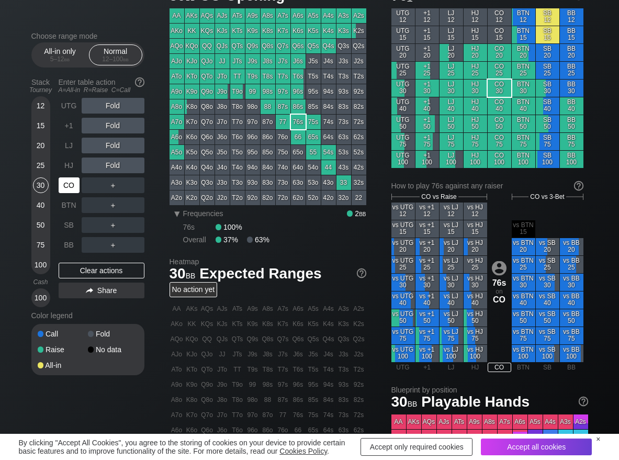
click at [68, 181] on div "CO" at bounding box center [69, 185] width 21 height 16
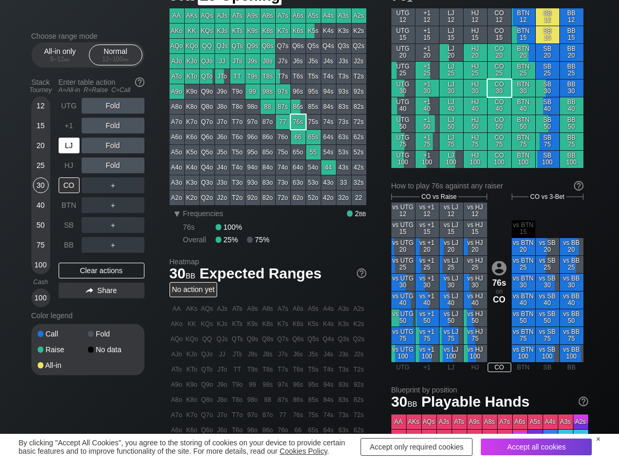
click at [62, 139] on div "LJ" at bounding box center [69, 146] width 21 height 16
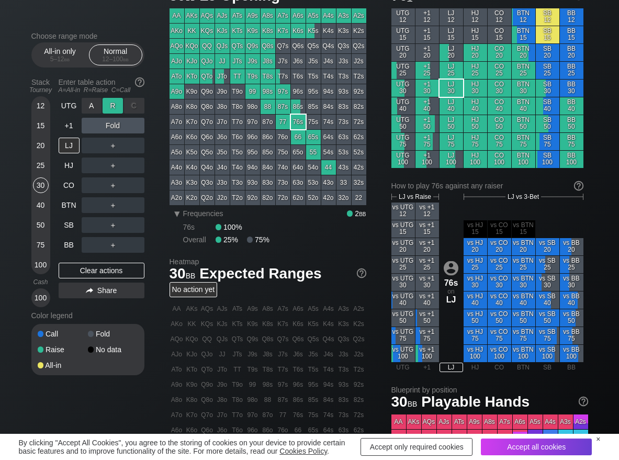
click at [116, 110] on div "R ✕" at bounding box center [112, 106] width 20 height 16
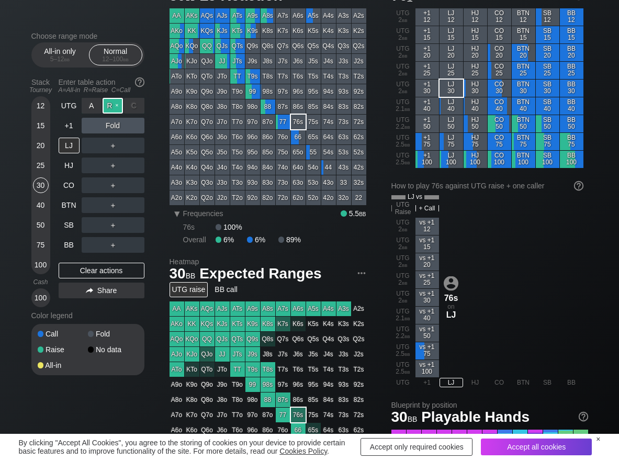
click at [116, 110] on div "R ✕" at bounding box center [112, 106] width 20 height 16
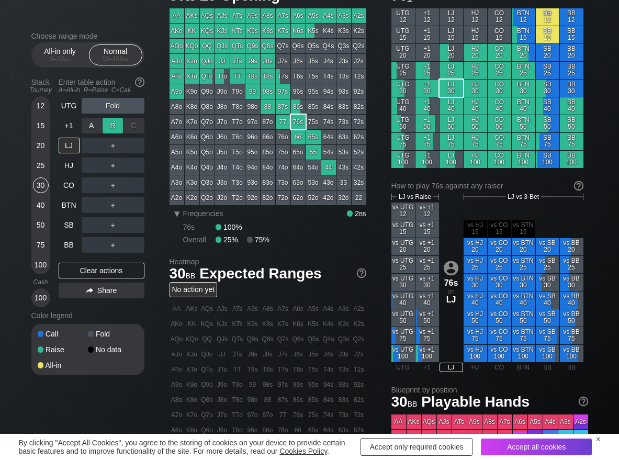
click at [115, 122] on div "R ✕" at bounding box center [112, 126] width 20 height 16
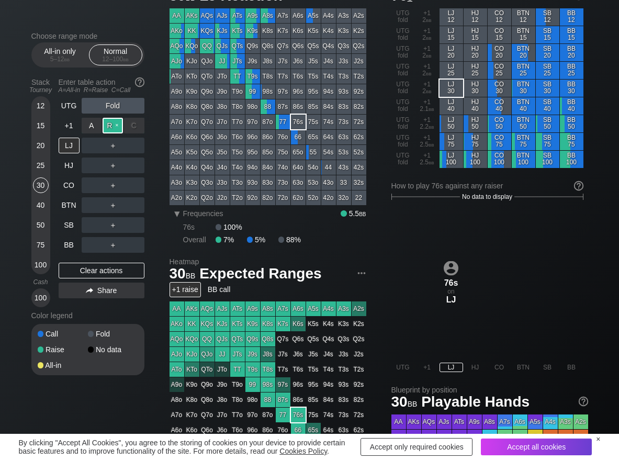
click at [115, 122] on div "R ✕" at bounding box center [112, 126] width 20 height 16
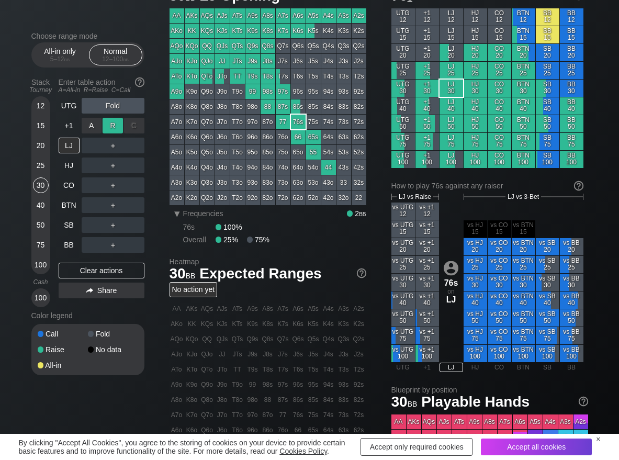
click at [110, 130] on div "R ✕" at bounding box center [112, 126] width 20 height 16
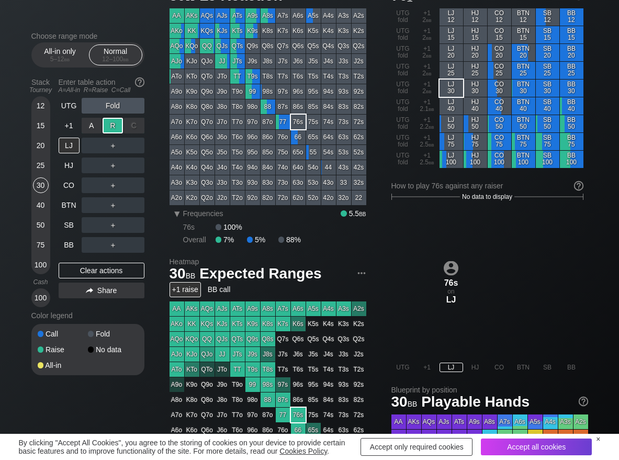
click at [111, 128] on div "R ✕" at bounding box center [112, 126] width 20 height 16
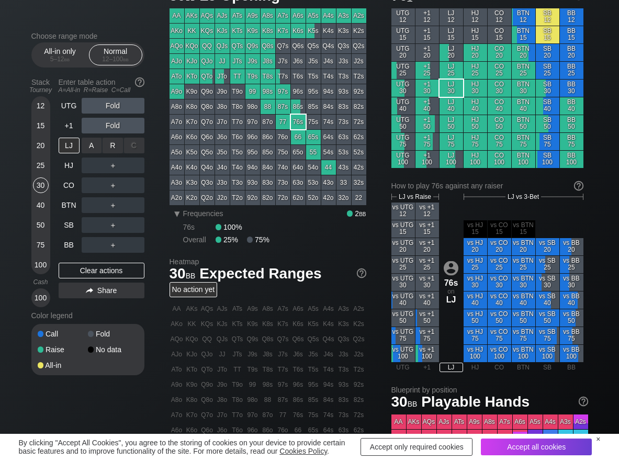
click at [119, 147] on div "R ✕" at bounding box center [112, 146] width 20 height 16
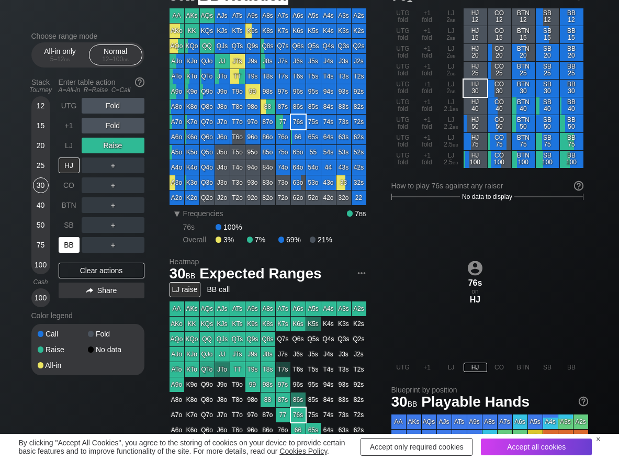
click at [66, 240] on div "BB" at bounding box center [69, 245] width 21 height 16
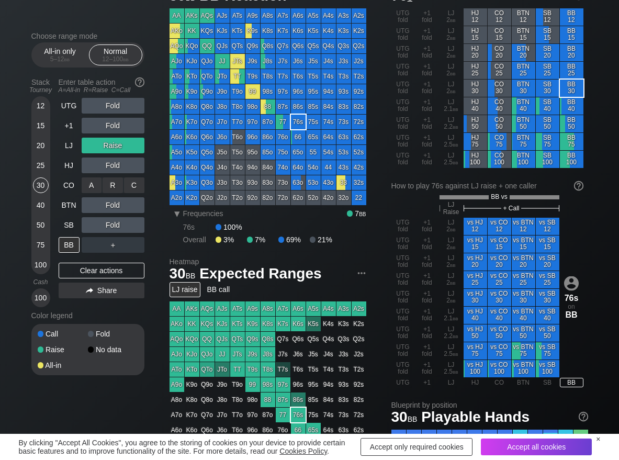
click at [109, 182] on div "R ✕" at bounding box center [112, 185] width 20 height 16
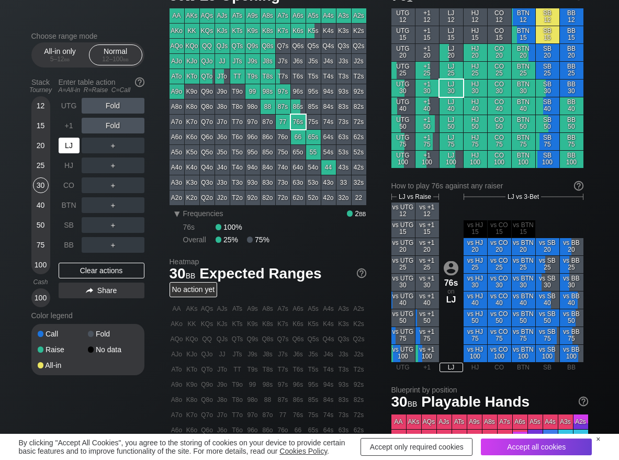
click at [71, 142] on div "LJ" at bounding box center [69, 146] width 21 height 16
click at [110, 130] on div "R ✕" at bounding box center [112, 126] width 20 height 16
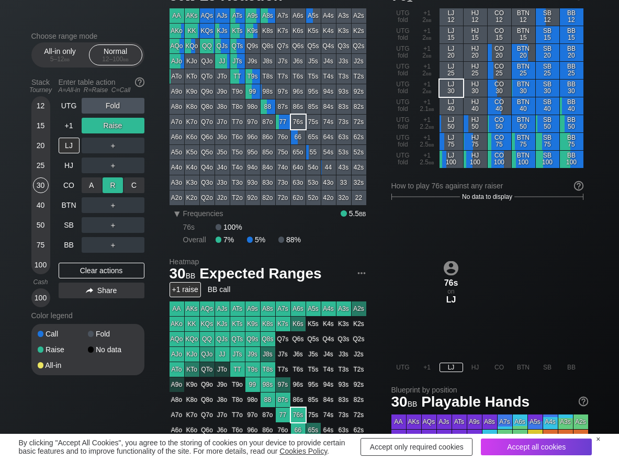
click at [110, 178] on div "R ✕" at bounding box center [112, 185] width 20 height 16
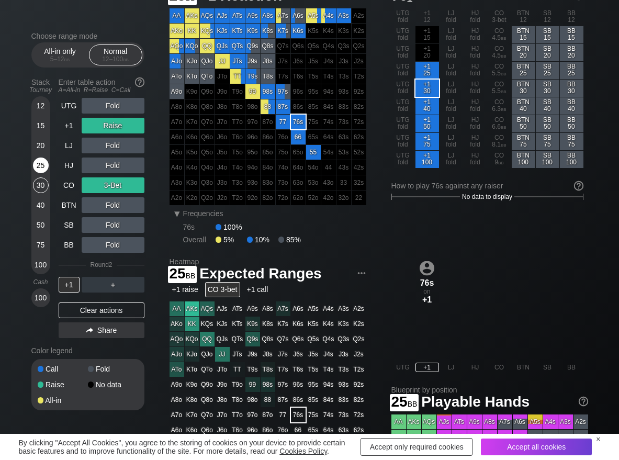
click at [39, 166] on div "25" at bounding box center [41, 165] width 16 height 16
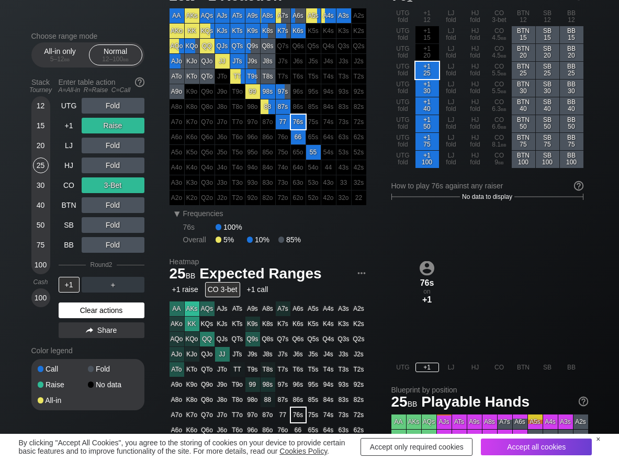
click at [73, 310] on div "Clear actions" at bounding box center [102, 310] width 86 height 16
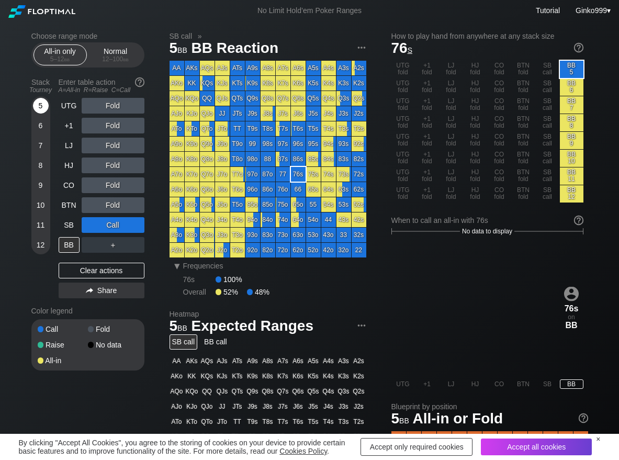
click at [45, 113] on div "5" at bounding box center [41, 108] width 16 height 20
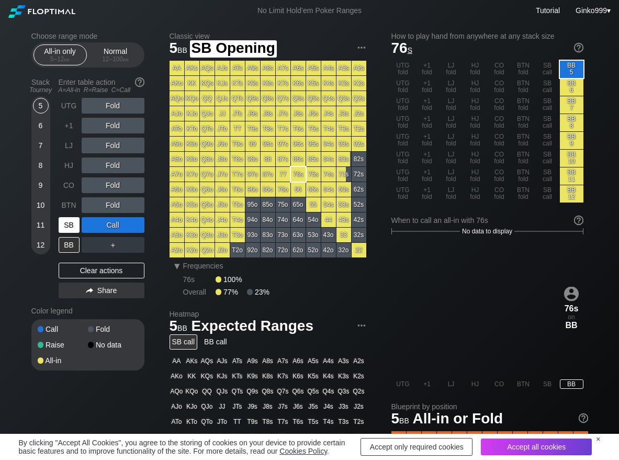
click at [74, 226] on div "SB" at bounding box center [69, 225] width 21 height 16
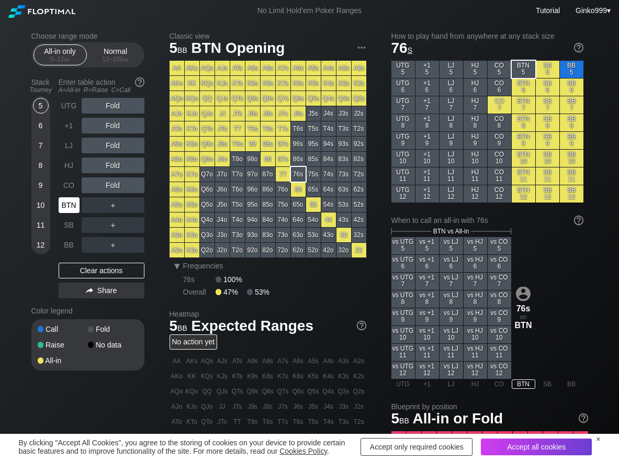
click at [75, 202] on div "BTN" at bounding box center [69, 205] width 21 height 16
click at [92, 206] on div "A ✕" at bounding box center [92, 205] width 20 height 16
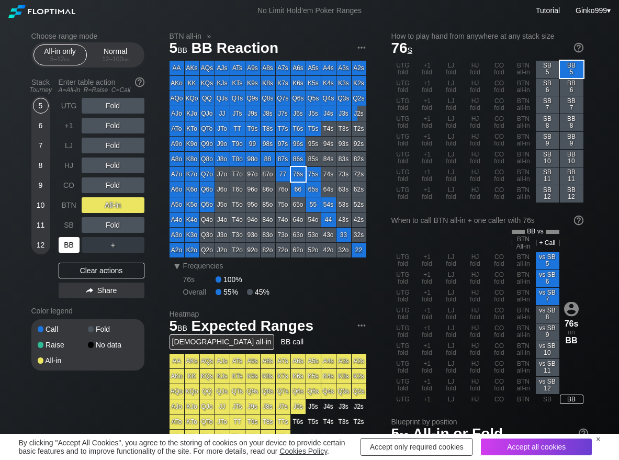
click at [71, 238] on div "BB" at bounding box center [69, 245] width 21 height 16
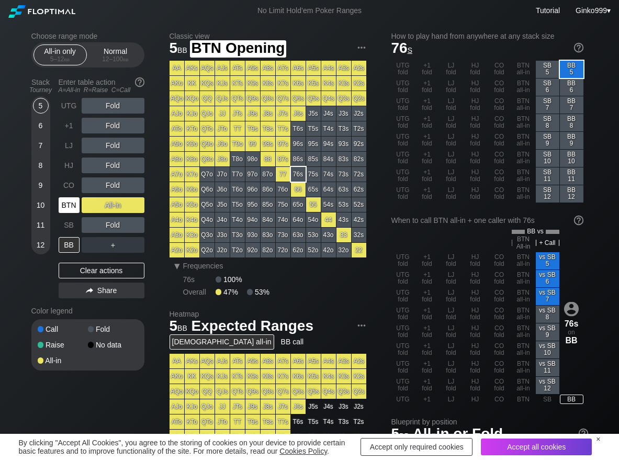
drag, startPoint x: 75, startPoint y: 205, endPoint x: 62, endPoint y: 190, distance: 20.0
click at [71, 204] on div "BTN" at bounding box center [69, 205] width 21 height 16
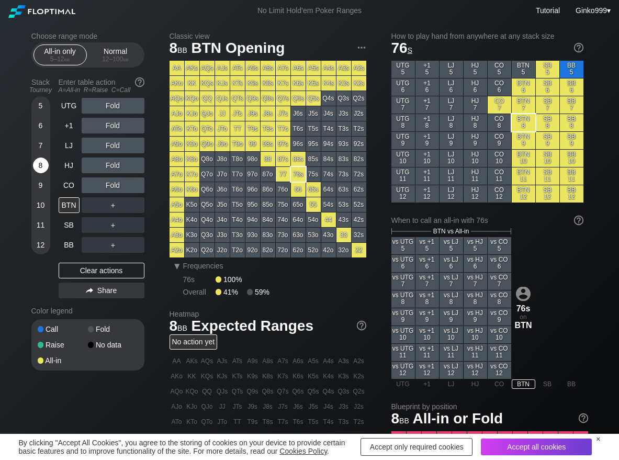
click at [41, 164] on div "8" at bounding box center [41, 165] width 16 height 16
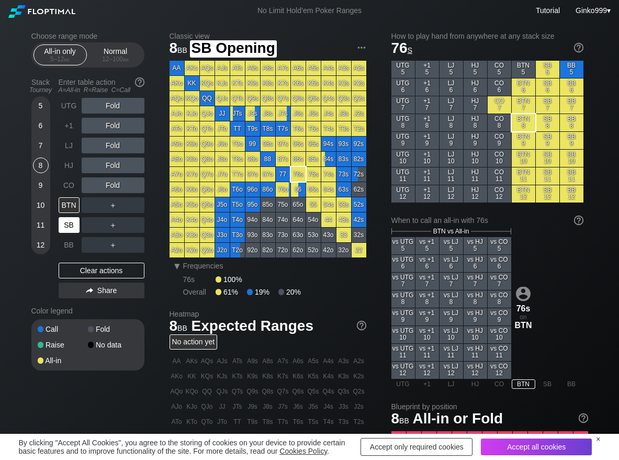
click at [74, 223] on div "SB" at bounding box center [69, 225] width 21 height 16
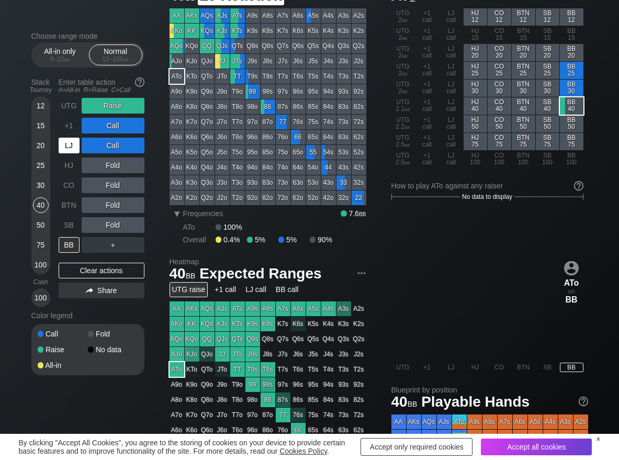
scroll to position [52, 0]
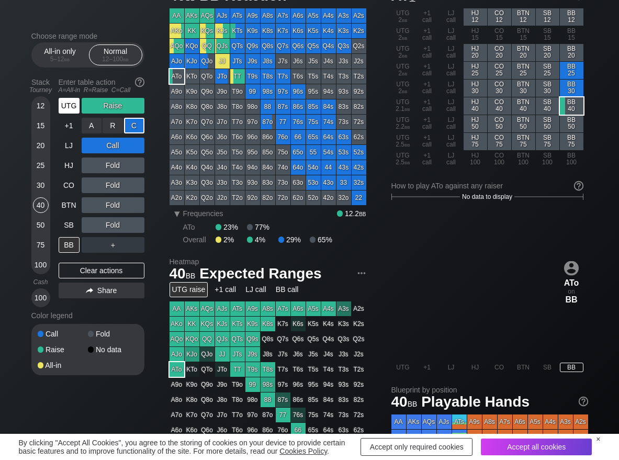
click at [71, 103] on div "UTG" at bounding box center [69, 106] width 21 height 16
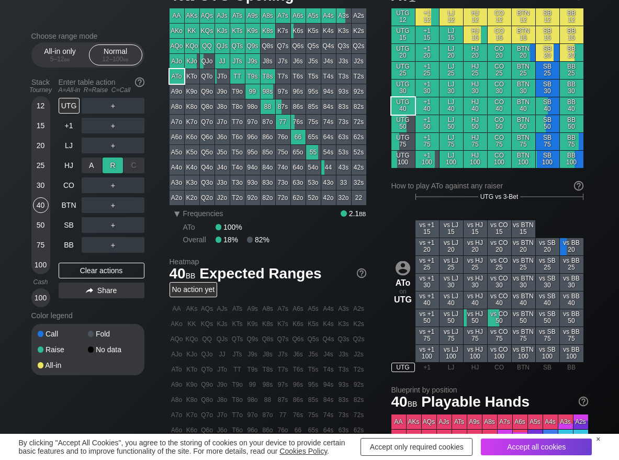
click at [111, 161] on div "R ✕" at bounding box center [112, 165] width 20 height 16
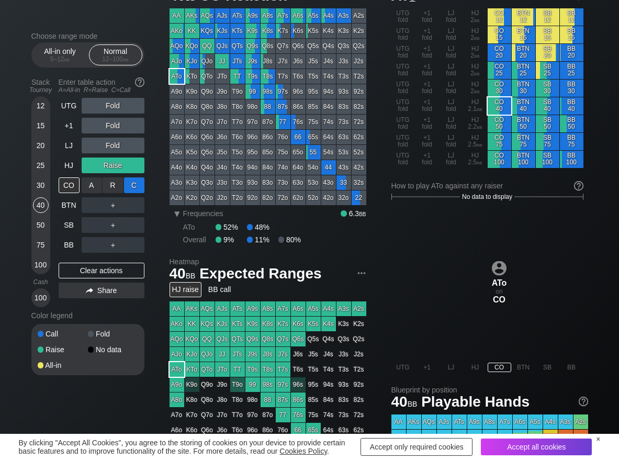
click at [140, 185] on div "C ✕" at bounding box center [134, 185] width 20 height 16
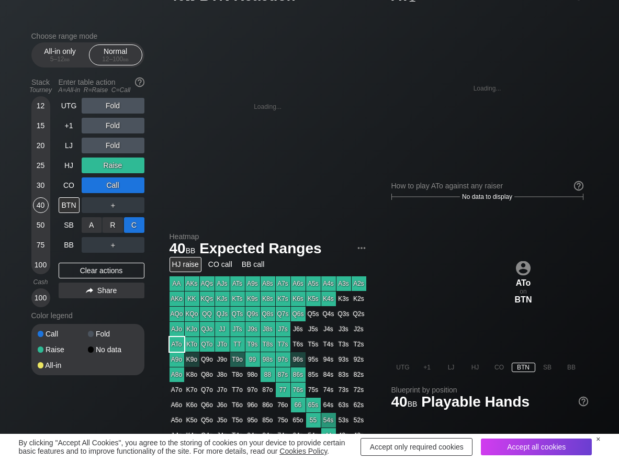
click at [141, 224] on div "C ✕" at bounding box center [134, 225] width 20 height 16
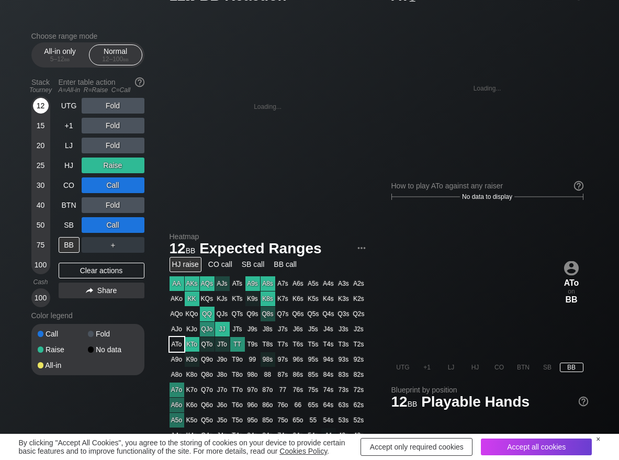
click at [43, 107] on div "12" at bounding box center [41, 106] width 16 height 16
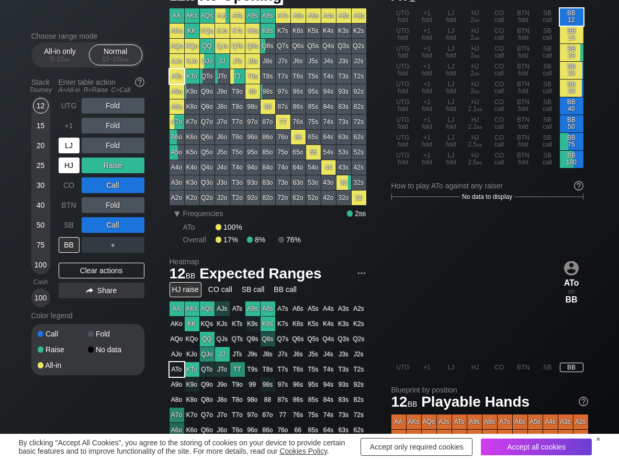
click at [64, 168] on div "HJ" at bounding box center [69, 165] width 21 height 16
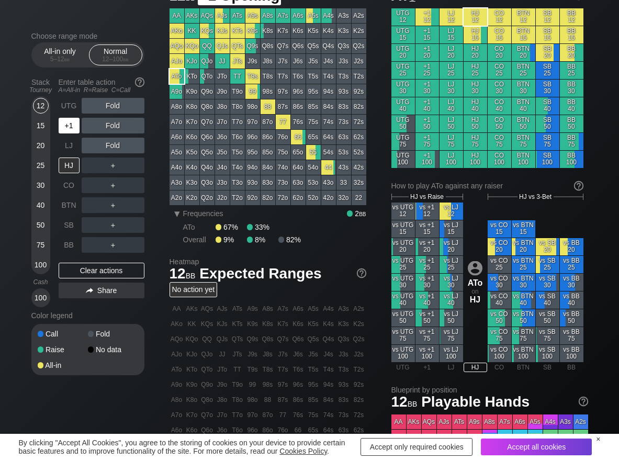
click at [65, 125] on div "+1" at bounding box center [69, 126] width 21 height 16
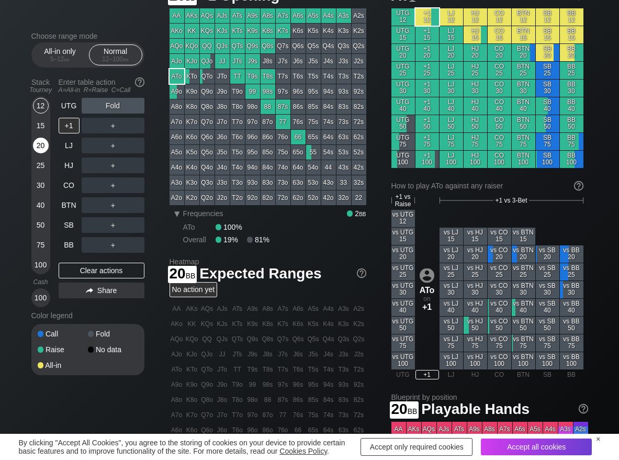
click at [41, 141] on div "20" at bounding box center [41, 146] width 16 height 16
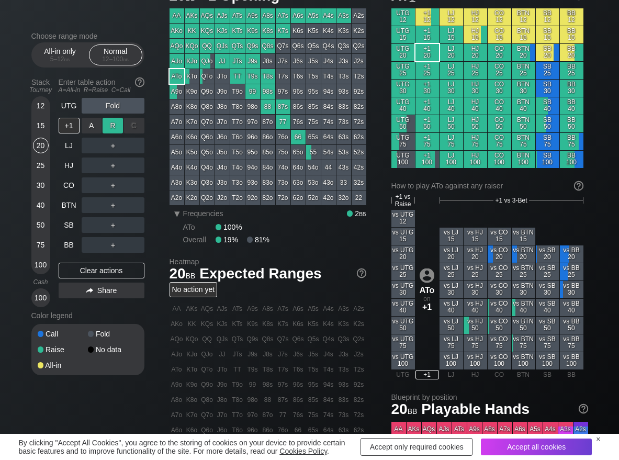
click at [117, 123] on div "R ✕" at bounding box center [112, 126] width 20 height 16
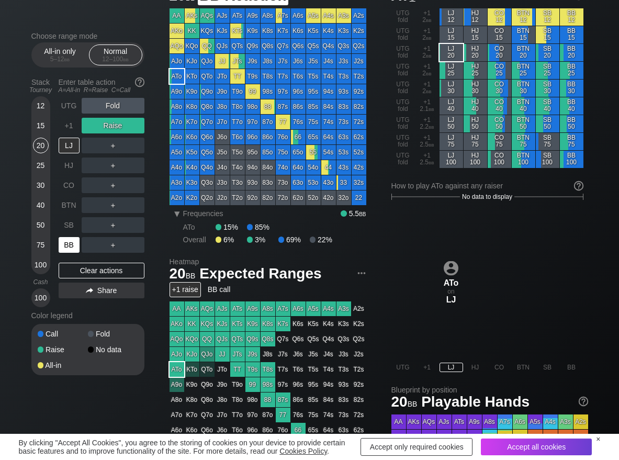
click at [66, 244] on div "BB" at bounding box center [69, 245] width 21 height 16
